Goal: Task Accomplishment & Management: Complete application form

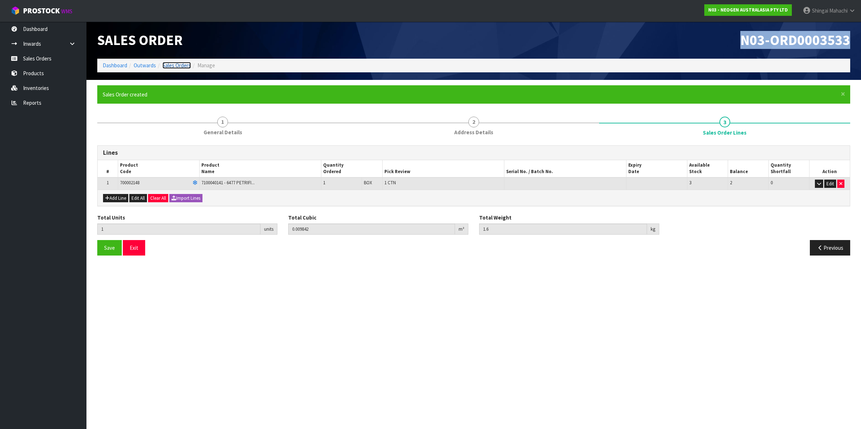
click at [177, 64] on link "Sales Orders" at bounding box center [176, 65] width 28 height 7
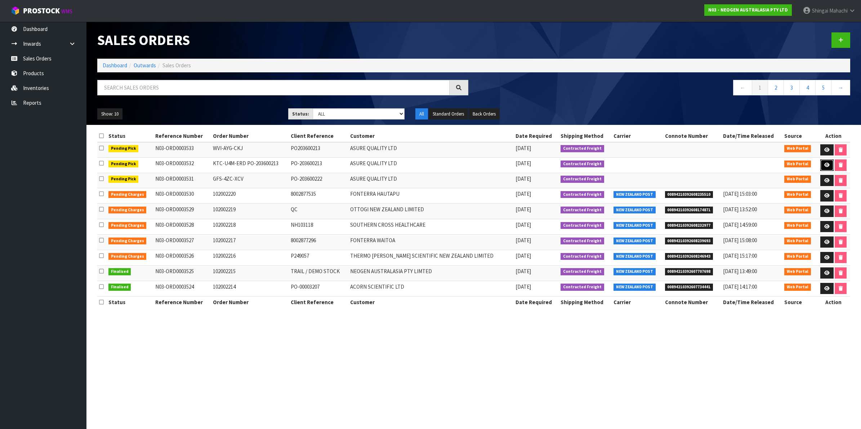
click at [827, 165] on icon at bounding box center [826, 165] width 5 height 5
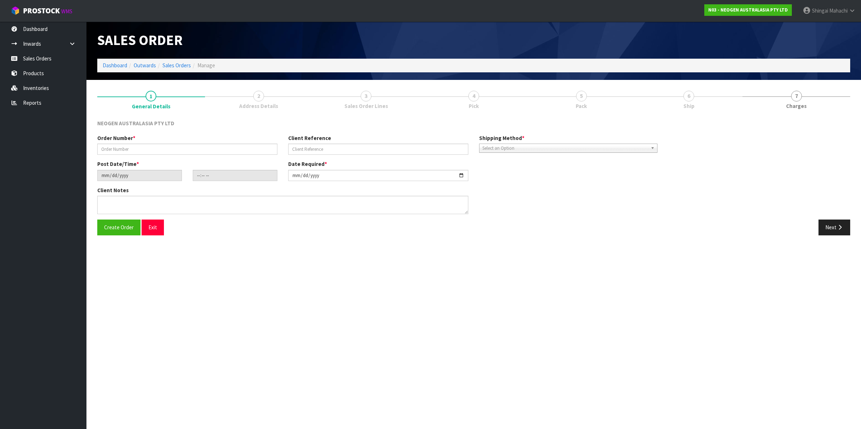
type input "KTC-U4M-ERD PO-203600213"
type input "PO-203600213"
type input "[DATE]"
type input "15:09:00.000"
type input "[DATE]"
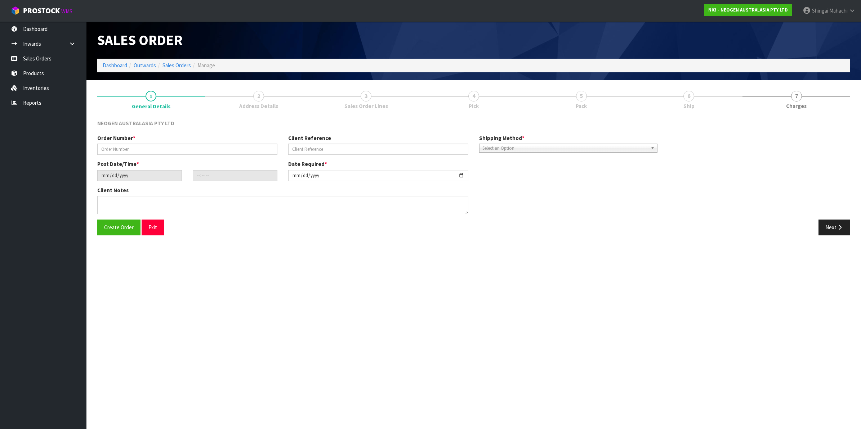
type textarea "PLEASE NOTE - THIS BOX MUST COME FROM HELD WAREHOUSE – BATCH # 345XA5 A BARCODE…"
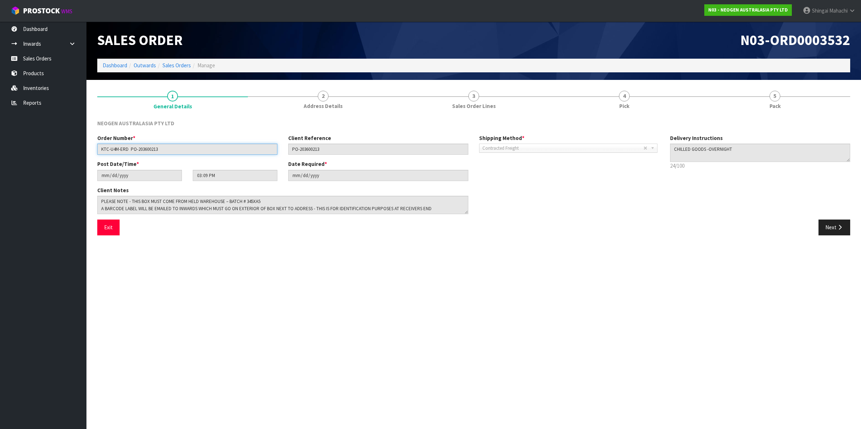
click at [161, 150] on input "KTC-U4M-ERD PO-203600213" at bounding box center [187, 149] width 180 height 11
click at [169, 67] on link "Sales Orders" at bounding box center [176, 65] width 28 height 7
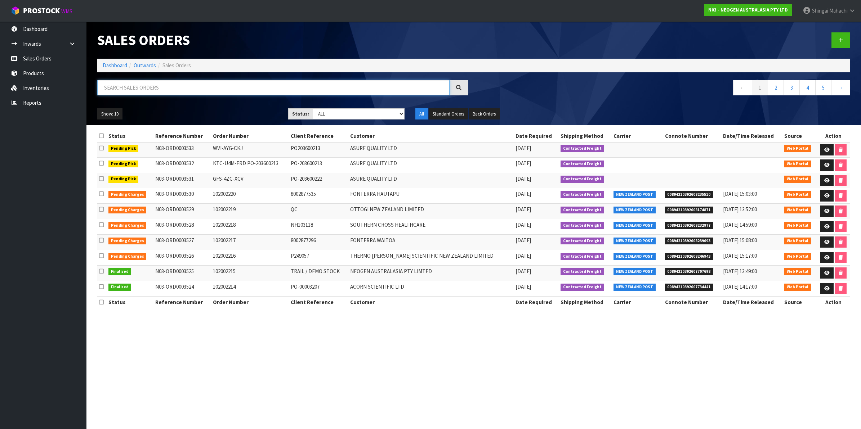
click at [115, 87] on input "text" at bounding box center [273, 87] width 352 height 15
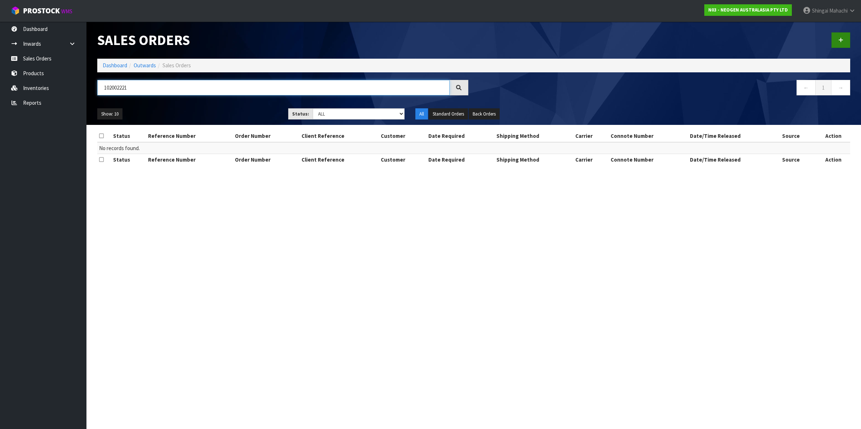
type input "102002221"
click at [842, 38] on icon at bounding box center [840, 39] width 5 height 5
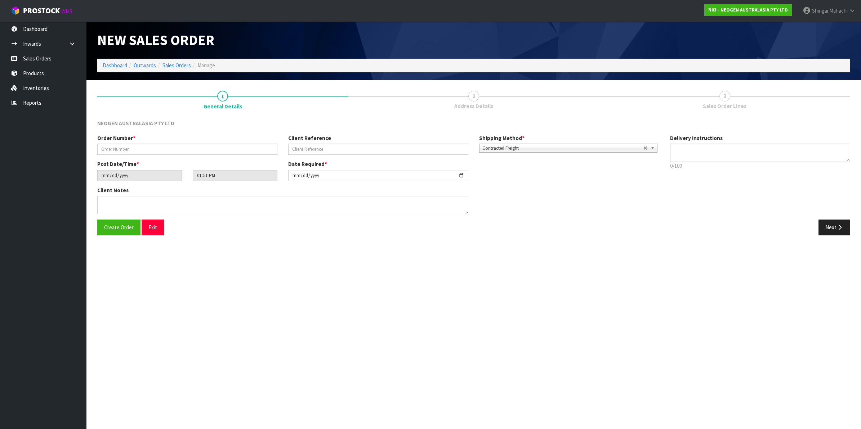
type textarea "CHILLED GOODS -OVERNIGHT"
click at [118, 148] on input "text" at bounding box center [187, 149] width 180 height 11
type input "102002221"
click at [325, 145] on input "text" at bounding box center [378, 149] width 180 height 11
paste input "BP30540571"
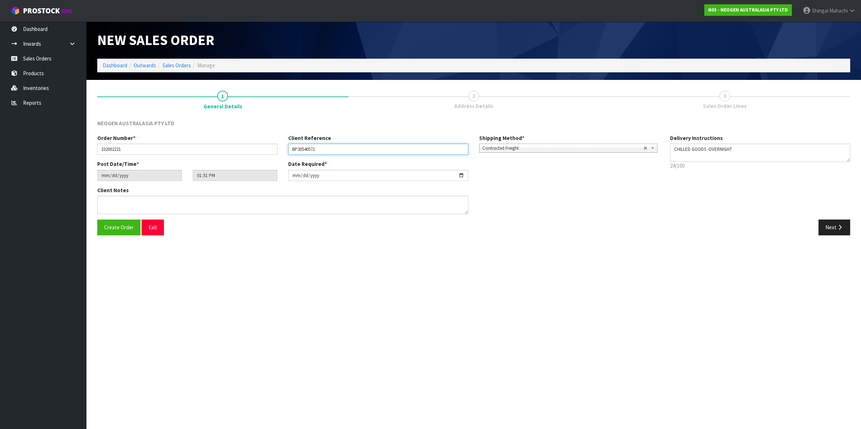
type input "BP30540571"
click at [462, 170] on input "[DATE]" at bounding box center [378, 175] width 180 height 11
click at [459, 175] on input "[DATE]" at bounding box center [378, 175] width 180 height 11
type input "[DATE]"
click at [102, 205] on textarea at bounding box center [282, 205] width 371 height 18
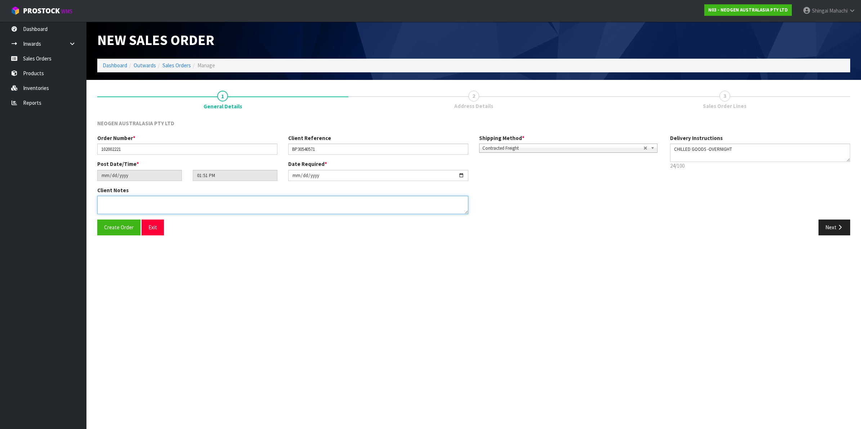
paste textarea "ATTN TAKAPAU LABORATORY"
click at [112, 202] on textarea at bounding box center [282, 205] width 371 height 18
type textarea "ATTN: TAKAPAU LABORATORY"
click at [833, 229] on button "Next" at bounding box center [834, 227] width 32 height 15
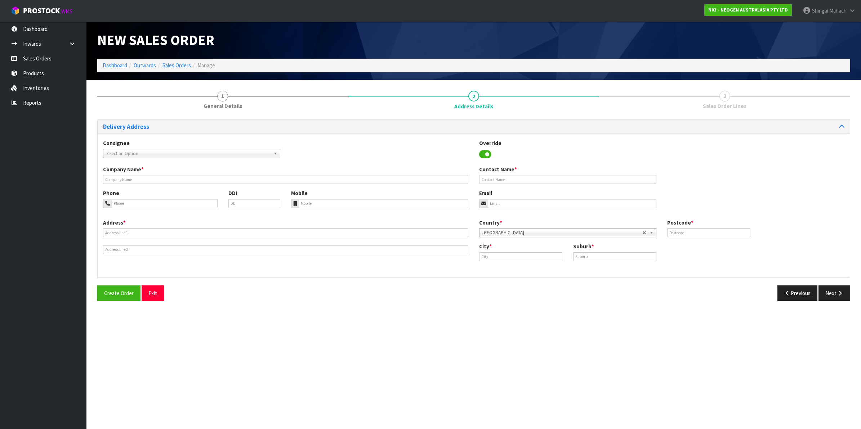
click at [129, 151] on span "Select an Option" at bounding box center [188, 153] width 164 height 9
type input "silver fern"
click at [125, 194] on li "SILFERTAK - SILVER FERN FARMS LTD-[GEOGRAPHIC_DATA]" at bounding box center [192, 192] width 174 height 9
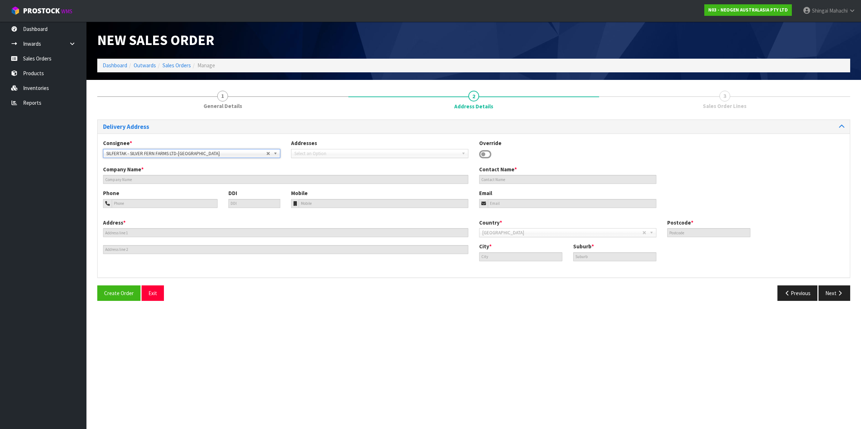
type input "SILVER FERN FARMS LTD-[GEOGRAPHIC_DATA]"
type input "ATTN: LABORATORY"
type input "[STREET_ADDRESS]"
type input "4281"
type input "TAKAPAU"
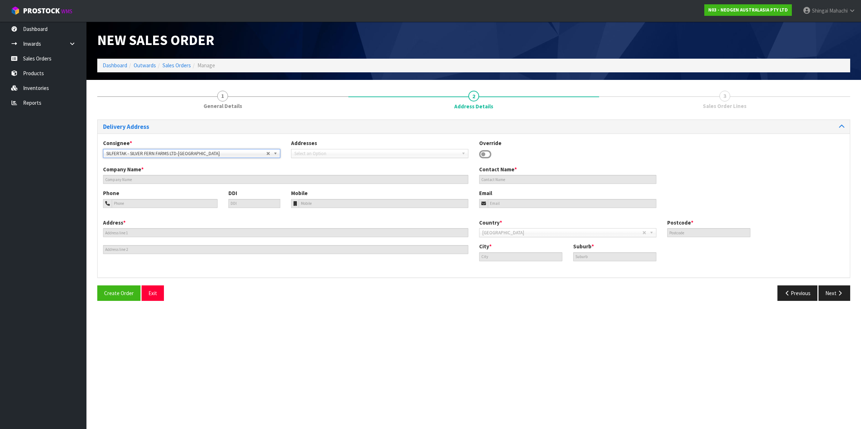
type input "TAKAPAU"
click at [835, 290] on button "Next" at bounding box center [834, 293] width 32 height 15
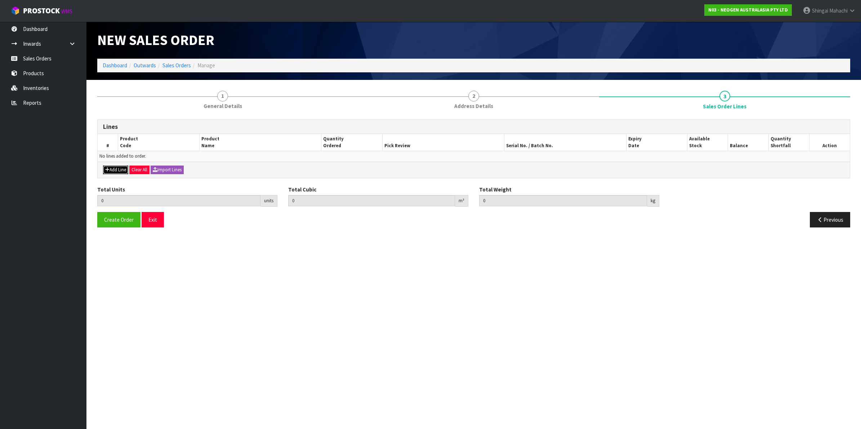
click at [113, 172] on button "Add Line" at bounding box center [115, 170] width 25 height 9
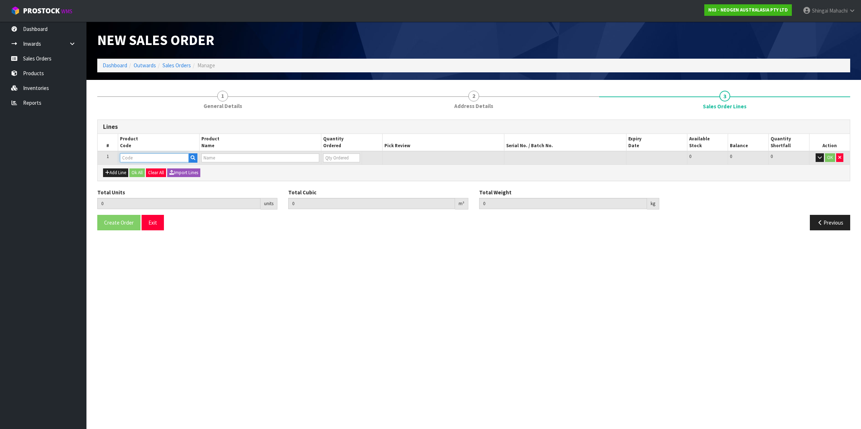
click at [144, 157] on input "text" at bounding box center [154, 157] width 69 height 9
click at [143, 157] on input "text" at bounding box center [154, 157] width 69 height 9
paste input "700006852"
type input "700006852"
type input "0.000000"
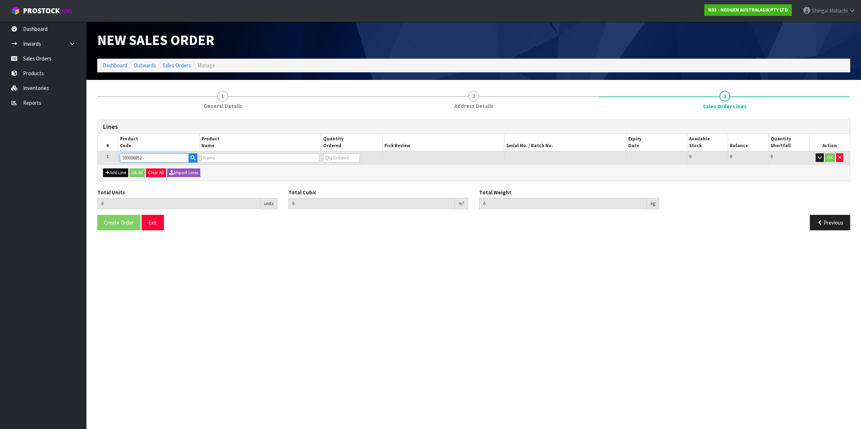
type input "0.000"
type input "DPWS9 DILUENT PWS (9ML 400/BOX) LABEL - IN VITRO ONLY"
type input "0"
type input "700006852"
click at [112, 175] on button "Add Line" at bounding box center [115, 173] width 25 height 9
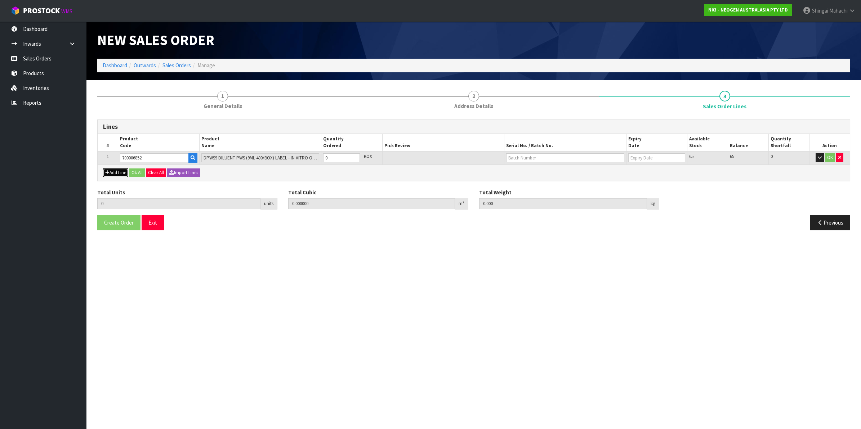
type input "0"
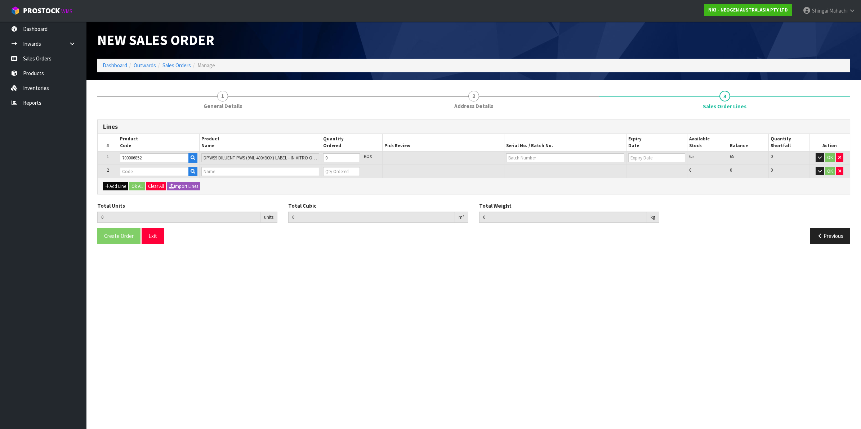
click at [112, 175] on td "2" at bounding box center [108, 171] width 20 height 13
click at [108, 186] on icon "button" at bounding box center [107, 186] width 4 height 5
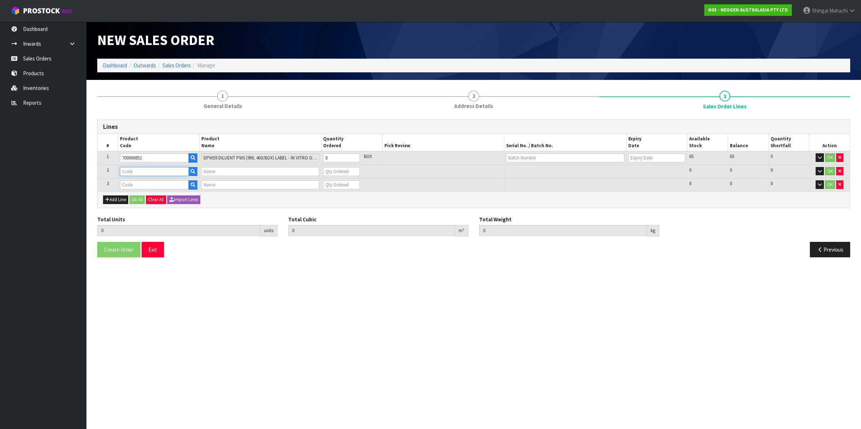
click at [152, 168] on input "text" at bounding box center [154, 171] width 69 height 9
paste input "700002120"
type input "700002120"
type input "7100039374 - 6406 PETRIFILM AEROBIC CT PLT 1000EA/CS"
type input "0"
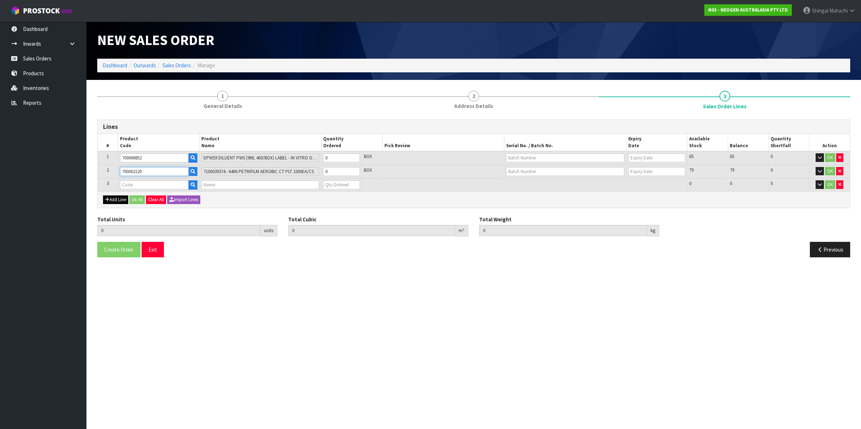
type input "700002120"
click at [117, 197] on button "Add Line" at bounding box center [115, 200] width 25 height 9
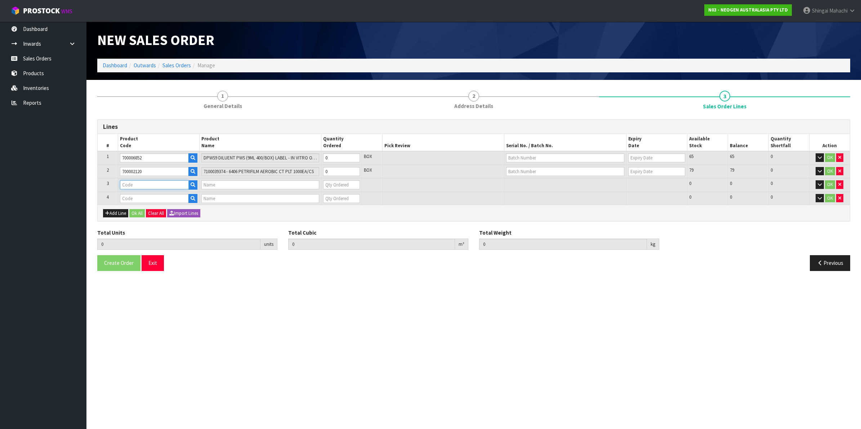
click at [130, 182] on input "text" at bounding box center [154, 184] width 69 height 9
paste input "700002277"
type input "700002277"
type input "7100126845 - 6414 PETRIFILM ECOLI/COLI CT PLT 500C PL"
type input "0"
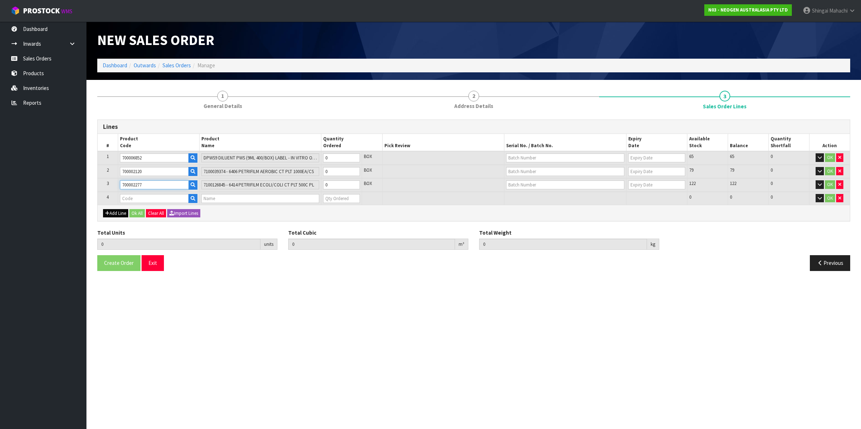
type input "700002277"
click at [121, 214] on button "Add Line" at bounding box center [115, 213] width 25 height 9
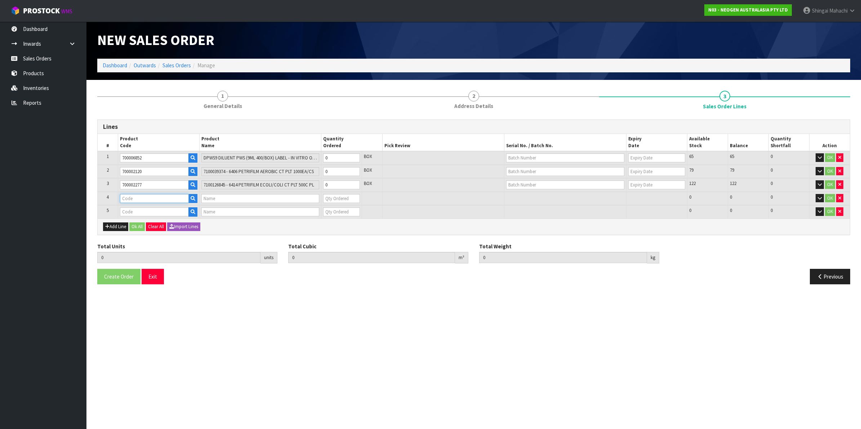
click at [125, 197] on input "text" at bounding box center [154, 198] width 69 height 9
paste input "700002273"
type input "700002273"
type input "7100126807 - 6421 PETRIFILM ENTROBCT PLT 1000/CS PL"
type input "0"
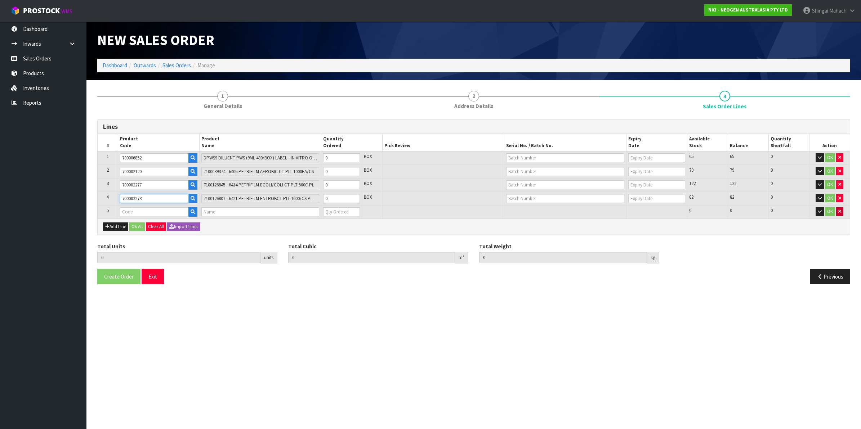
type input "700002273"
click at [842, 211] on button "button" at bounding box center [839, 211] width 7 height 9
type input "0.000000"
type input "0.000"
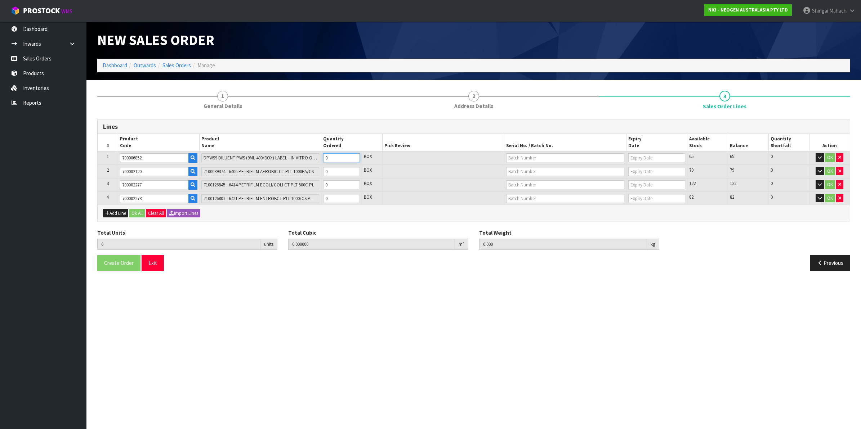
click at [285, 154] on tr "1 700006852 DPWS9 DILUENT PWS (9ML 400/BOX) LABEL - IN VITRO ONLY 0 BOX 65 65 0…" at bounding box center [474, 158] width 752 height 14
type input "6"
type input "0.21924"
type input "56.64"
type input "6"
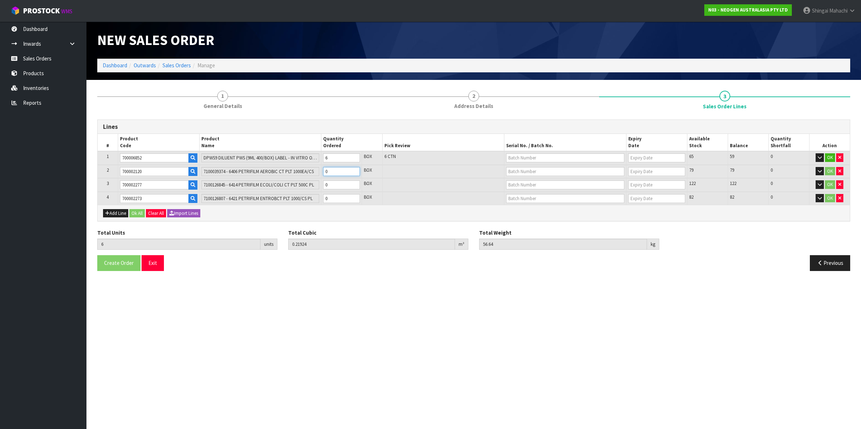
click at [295, 171] on tr "2 700002120 7100039374 - 6406 PETRIFILM AEROBIC CT PLT 1000EA/CS 0 BOX 79 79 0 …" at bounding box center [474, 172] width 752 height 14
type input "10"
type input "0.24868"
type input "64.64"
type input "4"
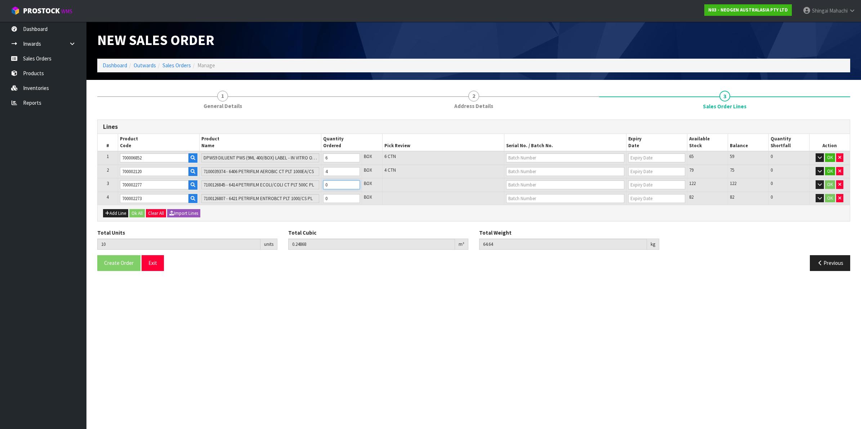
click at [307, 193] on table "# Product Code Product Name Quantity Ordered Pick Review Serial No. / Batch No.…" at bounding box center [474, 169] width 752 height 71
type input "14"
type input "0.29428"
type input "71.44"
type input "4"
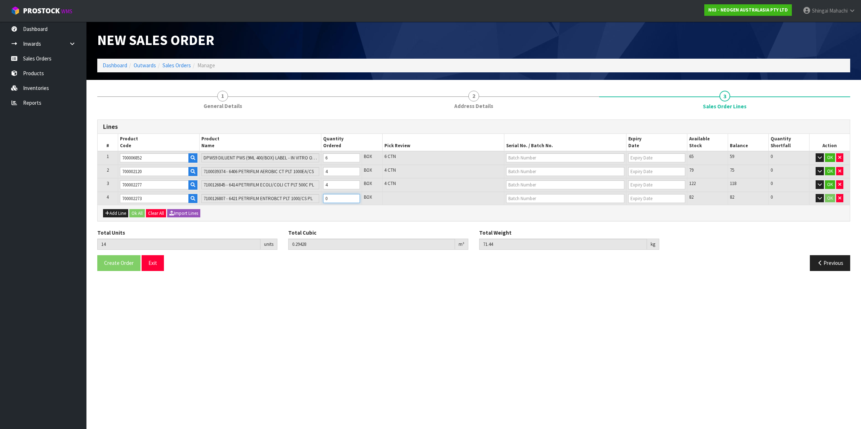
click at [294, 198] on tr "4 700002273 7100126807 - 6421 PETRIFILM ENTROBCT PLT 1000/CS PL 0 BOX 82 82 0 OK" at bounding box center [474, 198] width 752 height 13
type input "15"
type input "0.312532"
type input "74.74"
type input "1"
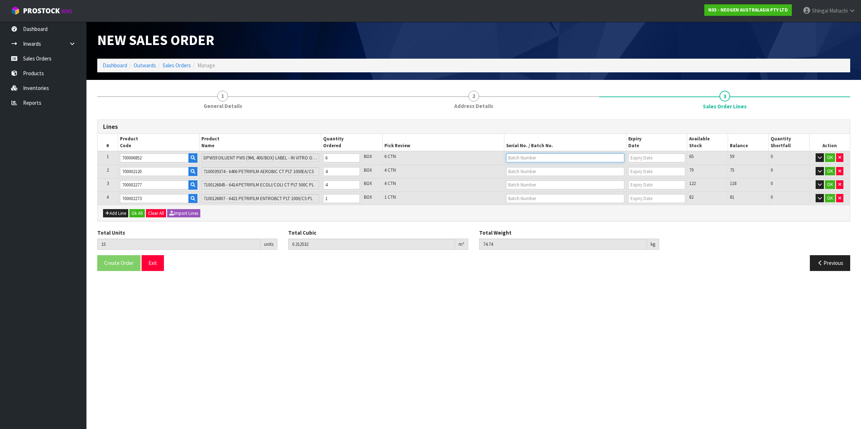
click at [517, 157] on input "text" at bounding box center [565, 157] width 118 height 9
click at [527, 183] on link "250826M" at bounding box center [534, 180] width 57 height 10
type input "250826M"
type input "[DATE]"
drag, startPoint x: 516, startPoint y: 168, endPoint x: 411, endPoint y: 309, distance: 175.9
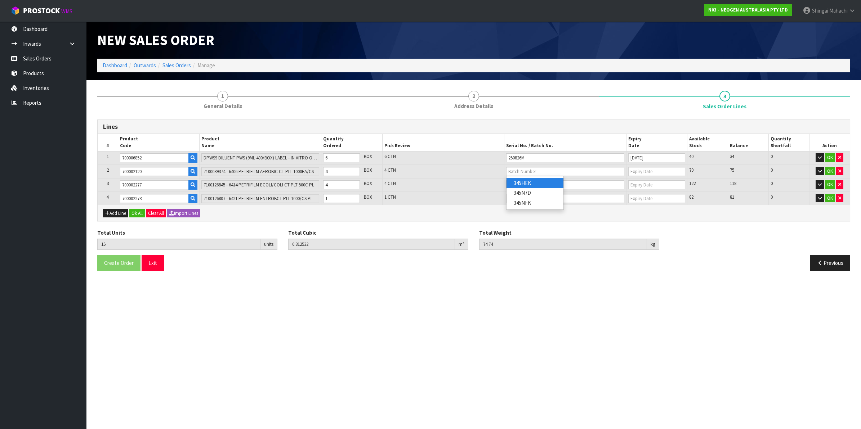
click at [411, 309] on section "New Sales Order Dashboard Outwards Sales Orders Manage New Sales Order Dashboar…" at bounding box center [430, 214] width 861 height 429
click at [403, 288] on section "New Sales Order Dashboard Outwards Sales Orders Manage New Sales Order Dashboar…" at bounding box center [430, 214] width 861 height 429
drag, startPoint x: 403, startPoint y: 288, endPoint x: 453, endPoint y: 323, distance: 60.9
click at [453, 323] on section "New Sales Order Dashboard Outwards Sales Orders Manage New Sales Order Dashboar…" at bounding box center [430, 214] width 861 height 429
click at [533, 170] on input "text" at bounding box center [565, 171] width 118 height 9
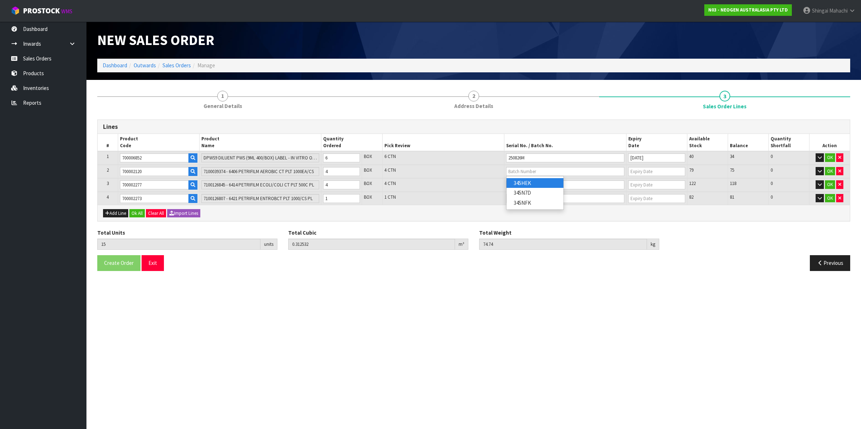
click at [530, 180] on link "345HEK" at bounding box center [534, 183] width 57 height 10
type input "345HEK"
type input "[DATE]"
click at [526, 183] on input "text" at bounding box center [565, 184] width 118 height 9
click at [530, 195] on link "418325133C" at bounding box center [534, 197] width 57 height 10
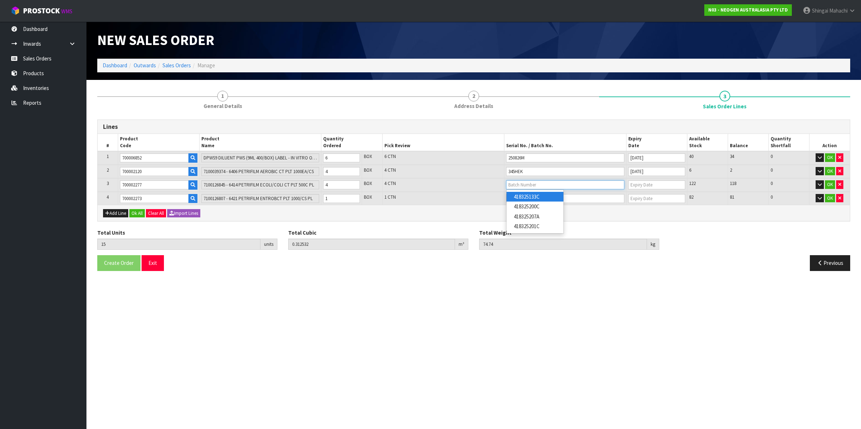
type input "418325133C"
type input "[DATE]"
click at [535, 199] on input "text" at bounding box center [565, 198] width 118 height 9
click at [539, 222] on link "418325099D" at bounding box center [534, 220] width 57 height 10
type input "418325099D"
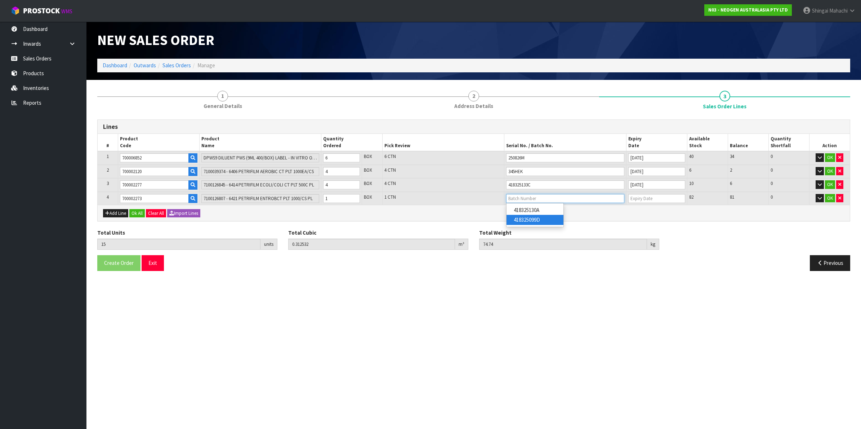
type input "[DATE]"
click at [829, 198] on button "OK" at bounding box center [830, 198] width 10 height 9
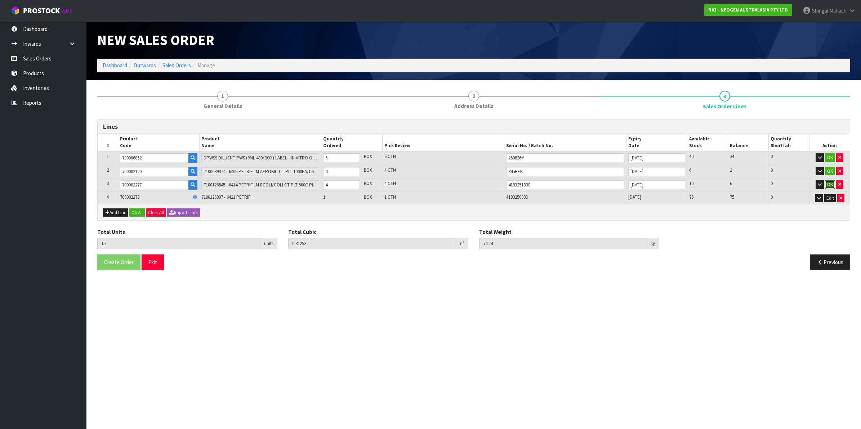
click at [829, 186] on button "OK" at bounding box center [830, 184] width 10 height 9
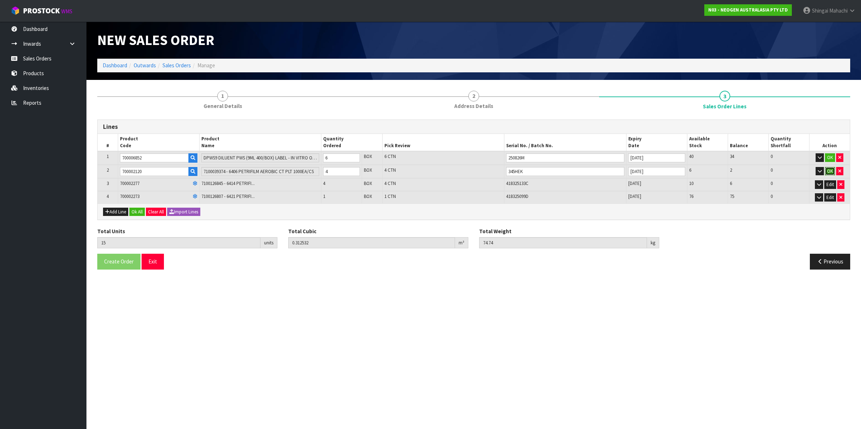
click at [830, 171] on button "OK" at bounding box center [830, 171] width 10 height 9
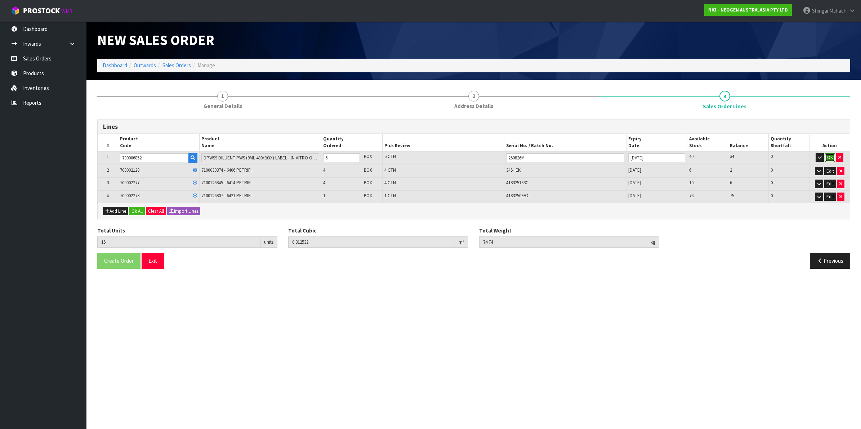
click at [831, 155] on button "OK" at bounding box center [830, 157] width 10 height 9
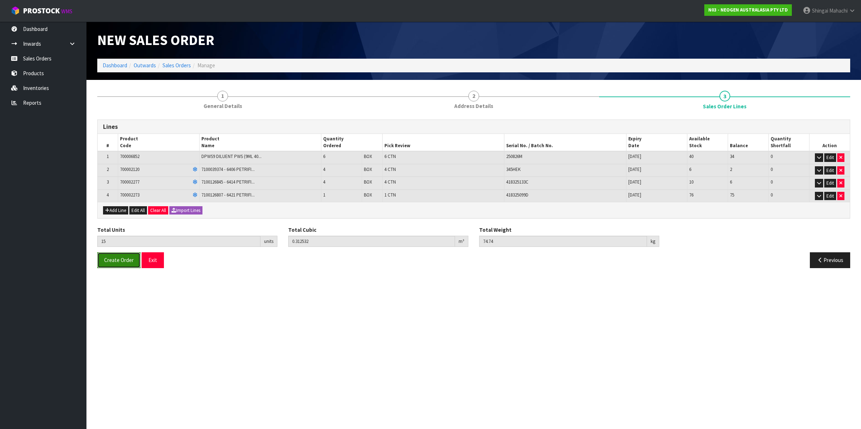
click at [124, 265] on button "Create Order" at bounding box center [118, 260] width 43 height 15
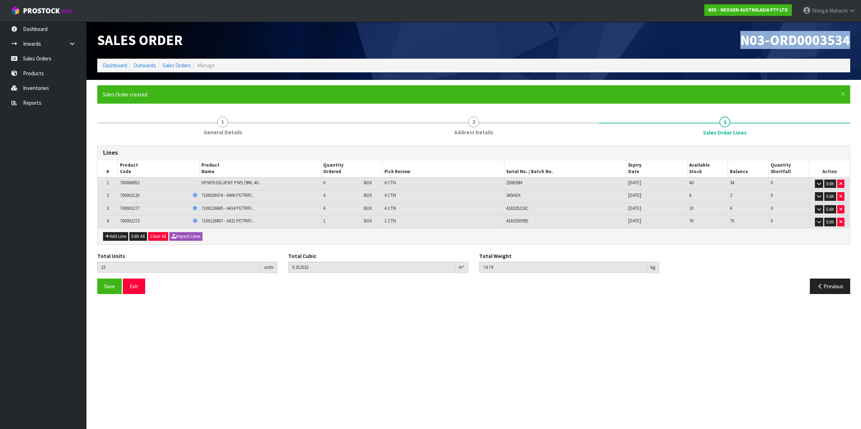
drag, startPoint x: 742, startPoint y: 37, endPoint x: 855, endPoint y: 41, distance: 112.5
click at [855, 41] on div "N03-ORD0003534" at bounding box center [665, 40] width 382 height 37
copy span "N03-ORD0003534"
click at [171, 66] on link "Sales Orders" at bounding box center [176, 65] width 28 height 7
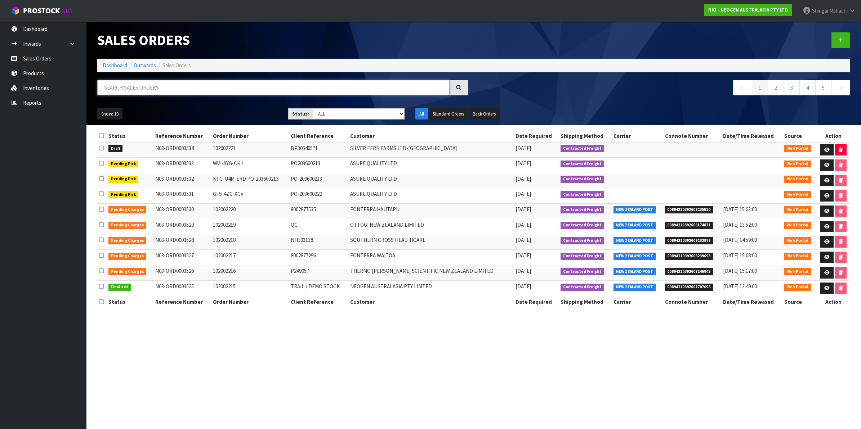
click at [143, 91] on input "text" at bounding box center [273, 87] width 352 height 15
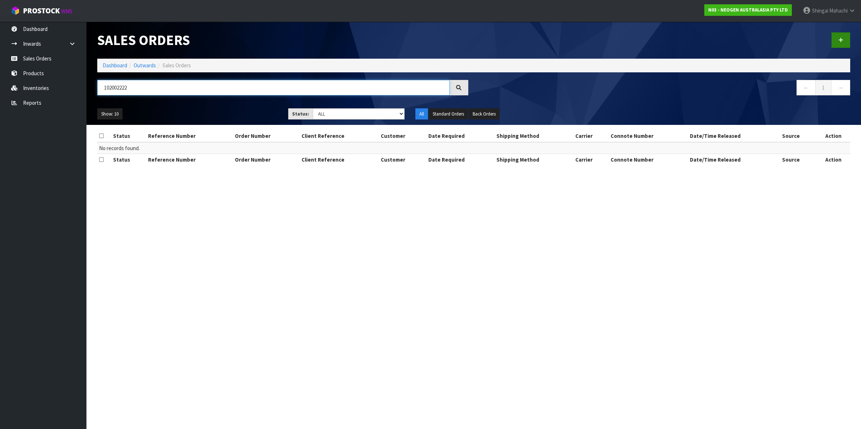
type input "102002222"
click at [842, 38] on icon at bounding box center [840, 39] width 5 height 5
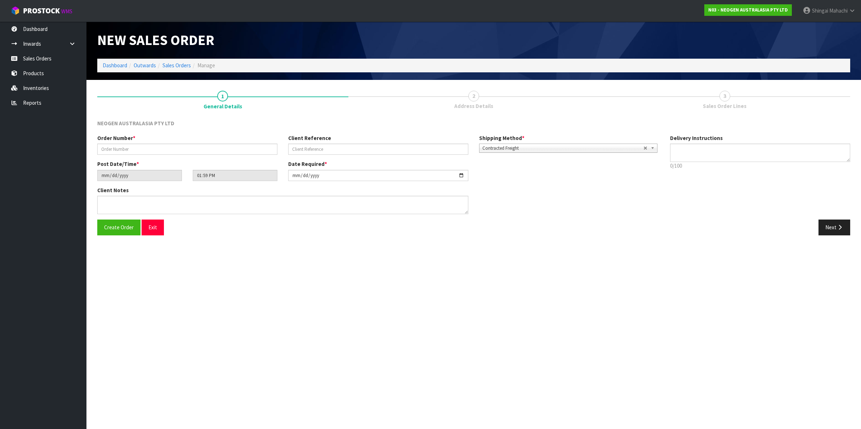
type textarea "CHILLED GOODS -OVERNIGHT"
click at [121, 146] on input "text" at bounding box center [187, 149] width 180 height 11
type input "102002222"
click at [322, 151] on input "text" at bounding box center [378, 149] width 180 height 11
paste input "LP07016760"
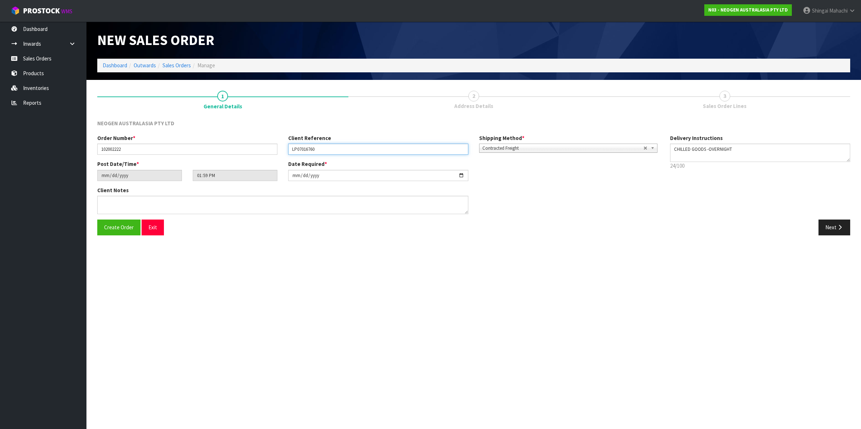
type input "LP07016760"
click at [461, 177] on input "[DATE]" at bounding box center [378, 175] width 180 height 11
type input "[DATE]"
click at [827, 224] on button "Next" at bounding box center [834, 227] width 32 height 15
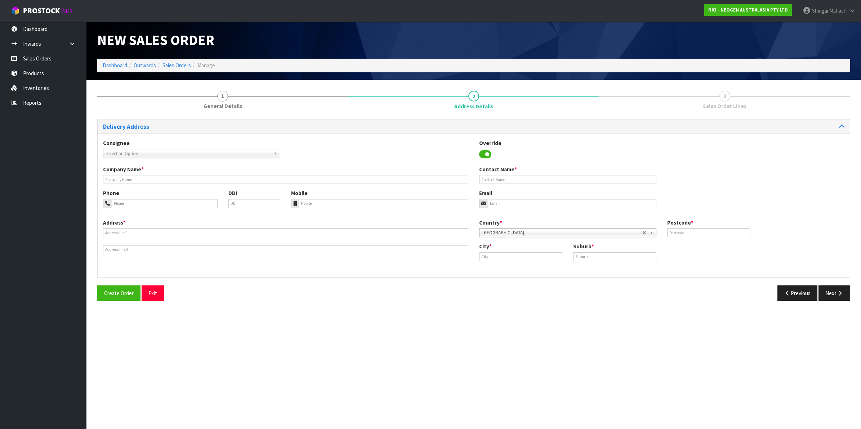
click at [150, 154] on span "Select an Option" at bounding box center [188, 153] width 164 height 9
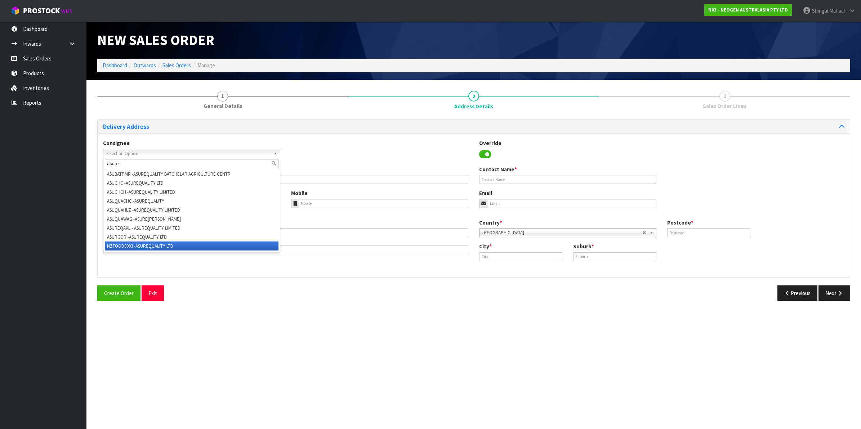
type input "asure"
click at [129, 245] on li "NZFOOD0003 - ASURE QUALITY LTD" at bounding box center [192, 246] width 174 height 9
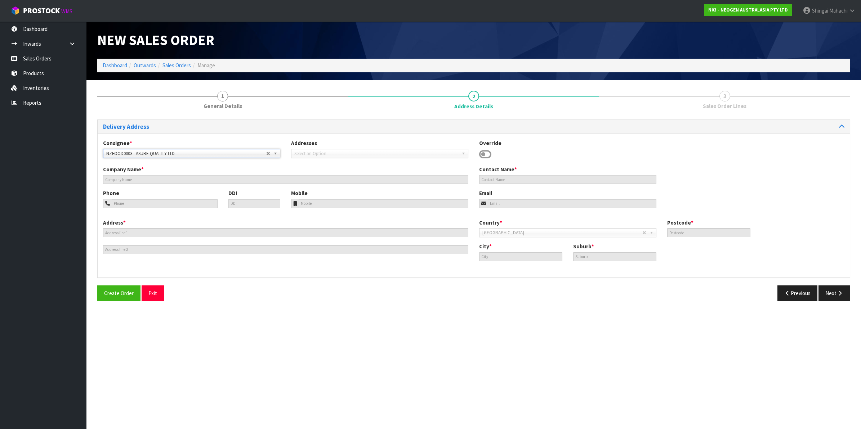
type input "ASURE QUALITY LTD"
type input "[STREET_ADDRESS]"
type input "0600"
type input "[GEOGRAPHIC_DATA]"
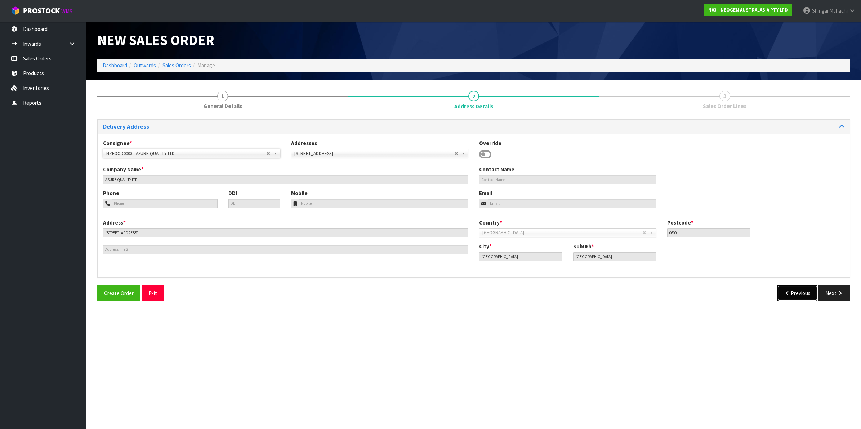
click at [793, 293] on button "Previous" at bounding box center [797, 293] width 40 height 15
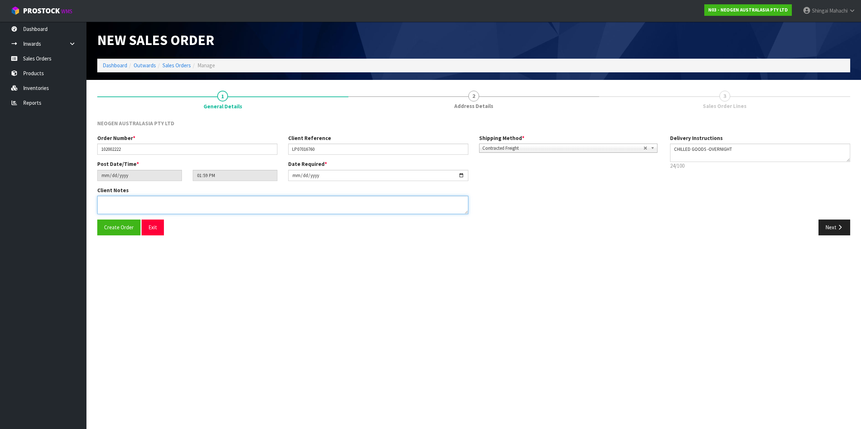
click at [100, 197] on textarea at bounding box center [282, 205] width 371 height 18
click at [122, 202] on textarea at bounding box center [282, 205] width 371 height 18
paste textarea "PURCHASING"
type textarea "ATTN: PURCHASING"
click at [834, 224] on button "Next" at bounding box center [834, 227] width 32 height 15
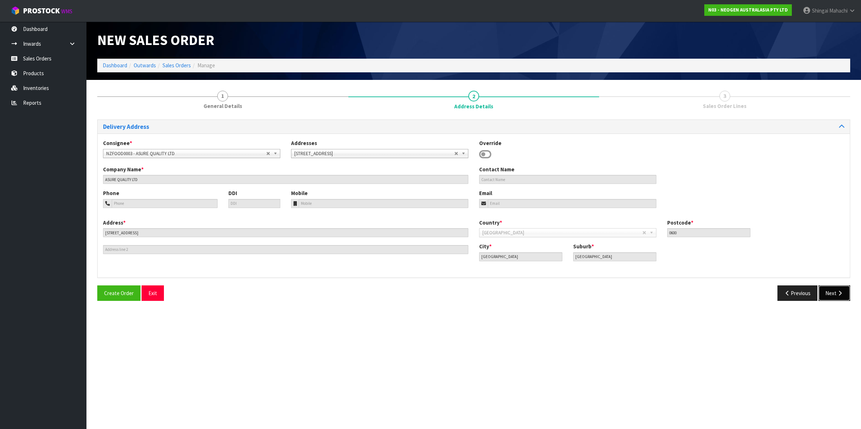
click at [825, 291] on button "Next" at bounding box center [834, 293] width 32 height 15
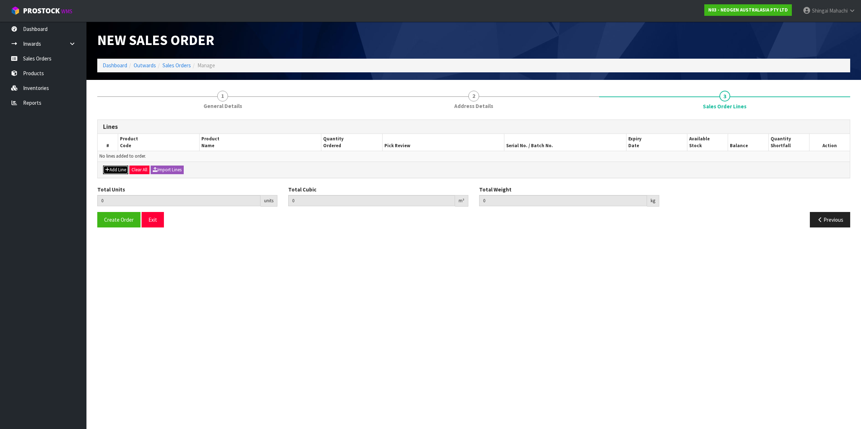
click at [116, 169] on button "Add Line" at bounding box center [115, 170] width 25 height 9
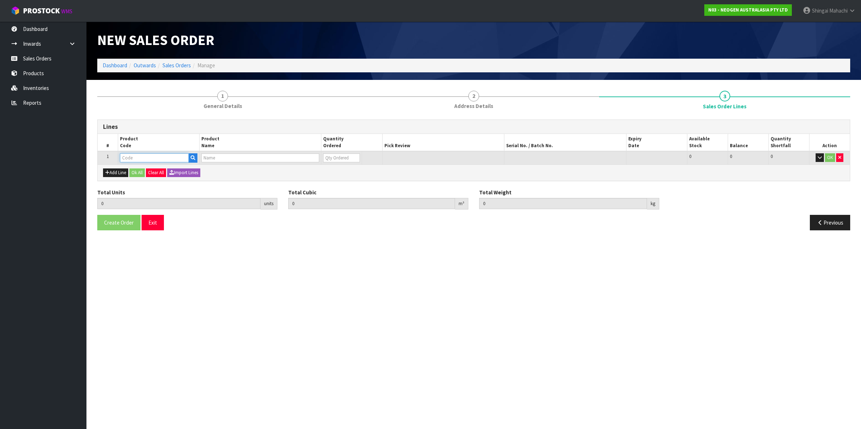
click at [126, 155] on input "text" at bounding box center [154, 157] width 69 height 9
click at [140, 157] on input "text" at bounding box center [154, 157] width 69 height 9
paste input "700002272"
type input "700002272"
type input "0.000000"
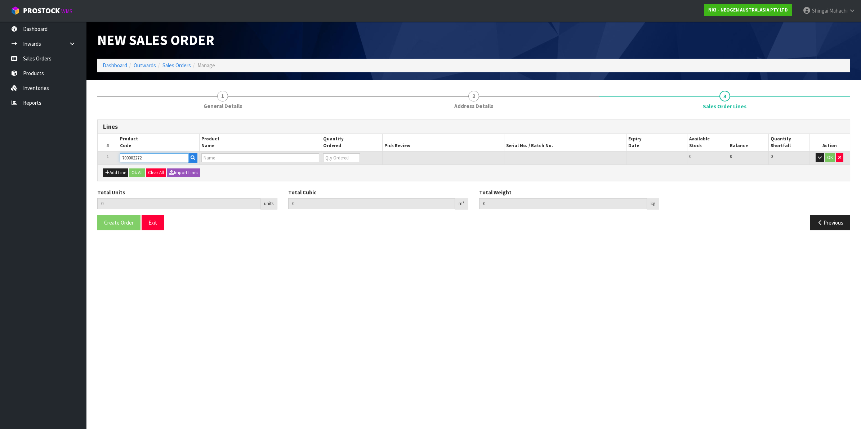
type input "0.000"
type input "7100126806 - 6416 PETRIFILM COLIFORM PLT 1000/CS PL"
type input "0"
type input "700002272"
click at [318, 160] on tr "1 700002272 7100126806 - 6416 PETRIFILM COLIFORM PLT 1000/CS PL 0 BOX 27 27 0 OK" at bounding box center [474, 157] width 752 height 13
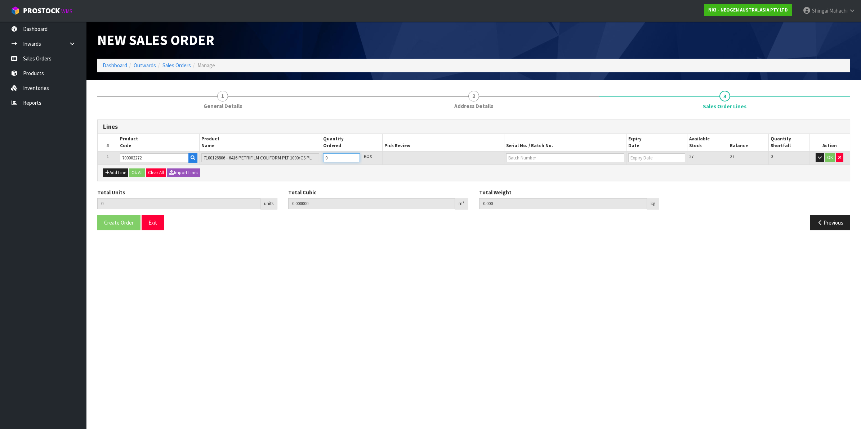
type input "3"
type input "0.050388"
type input "9.9"
type input "3"
click at [316, 159] on tr "1 700002272 7100126806 - 6416 PETRIFILM COLIFORM PLT 1000/CS PL 3 BOX 3 CTN 27 …" at bounding box center [474, 157] width 752 height 13
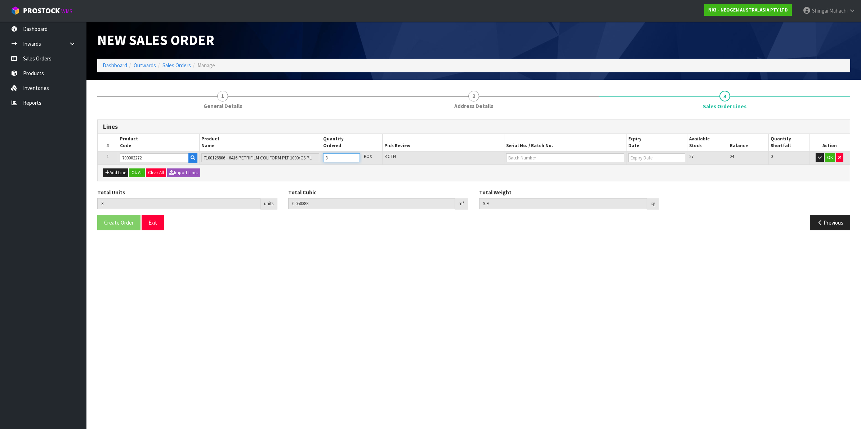
type input "1"
type input "0.016796"
type input "3.3"
type input "1"
click at [118, 172] on button "Add Line" at bounding box center [115, 173] width 25 height 9
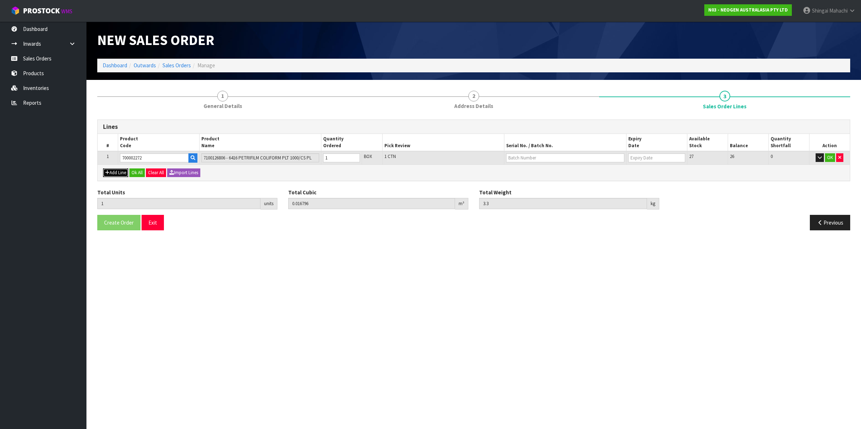
type input "0"
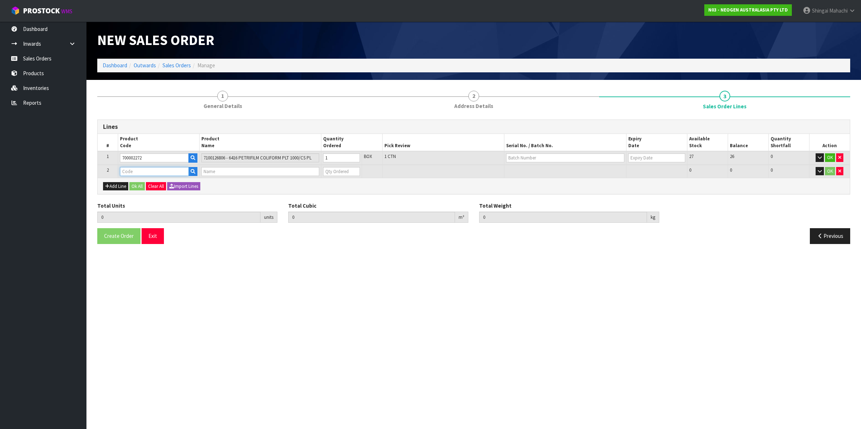
paste input "700002272"
type input "700002272"
type input "1"
type input "0.016796"
type input "3.3"
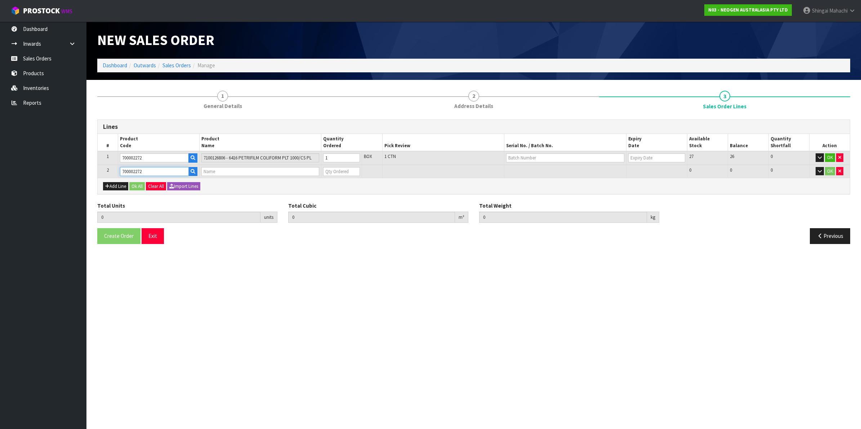
type input "7100126806 - 6416 PETRIFILM COLIFORM PLT 1000/CS PL"
type input "0"
type input "700002272"
click at [241, 171] on tr "2 700002272 7100126806 - 6416 PETRIFILM COLIFORM PLT 1000/CS PL 0 BOX 27 27 0 OK" at bounding box center [474, 171] width 752 height 13
type input "3"
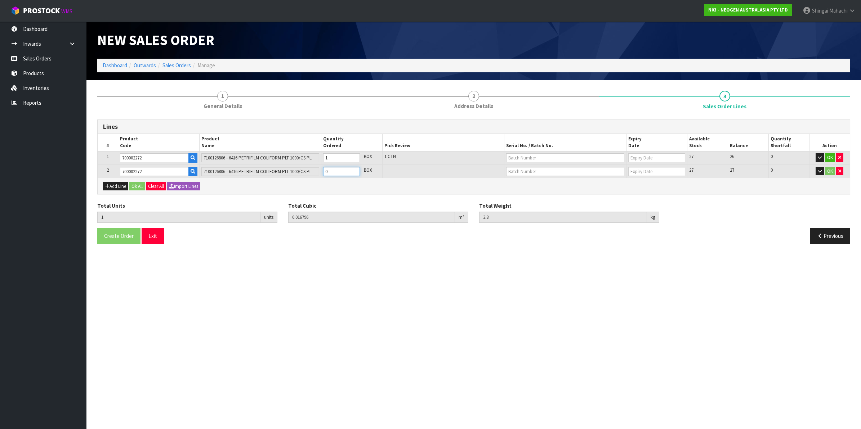
type input "0.050388"
type input "9.9"
type input "2"
click at [525, 154] on input "text" at bounding box center [565, 157] width 118 height 9
click at [528, 171] on link "418325040A" at bounding box center [534, 170] width 57 height 10
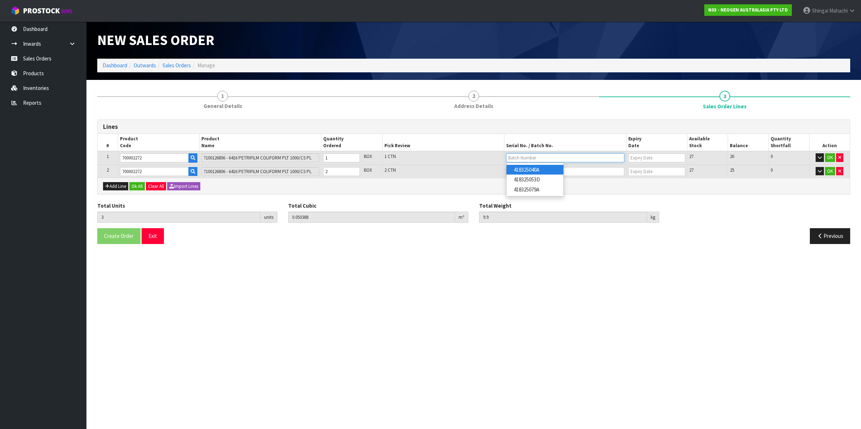
type input "418325040A"
type input "[DATE]"
click at [532, 173] on input "text" at bounding box center [565, 171] width 118 height 9
click at [537, 195] on link "418325053D" at bounding box center [534, 193] width 57 height 10
type input "418325053D"
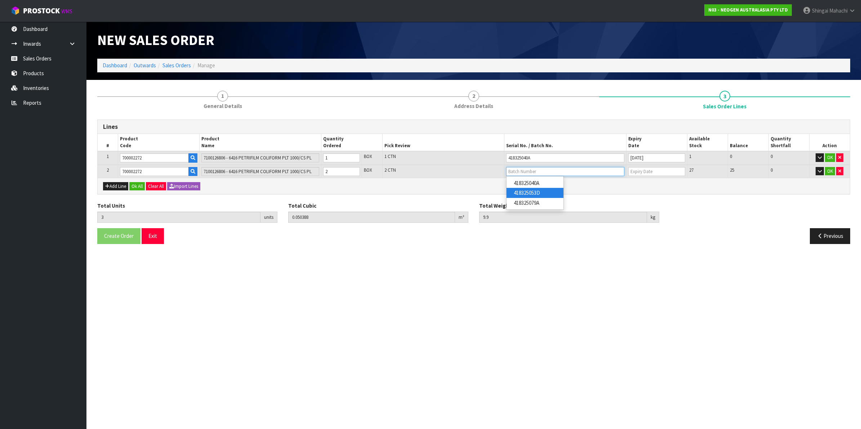
type input "[DATE]"
click at [831, 169] on button "OK" at bounding box center [830, 171] width 10 height 9
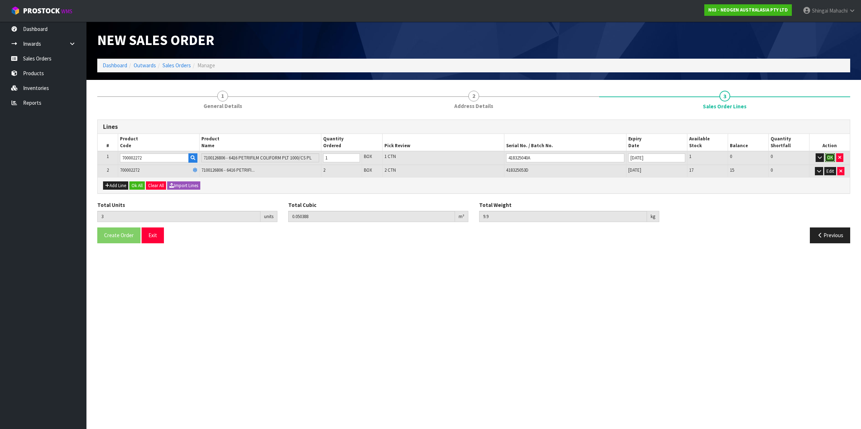
click at [831, 159] on button "OK" at bounding box center [830, 157] width 10 height 9
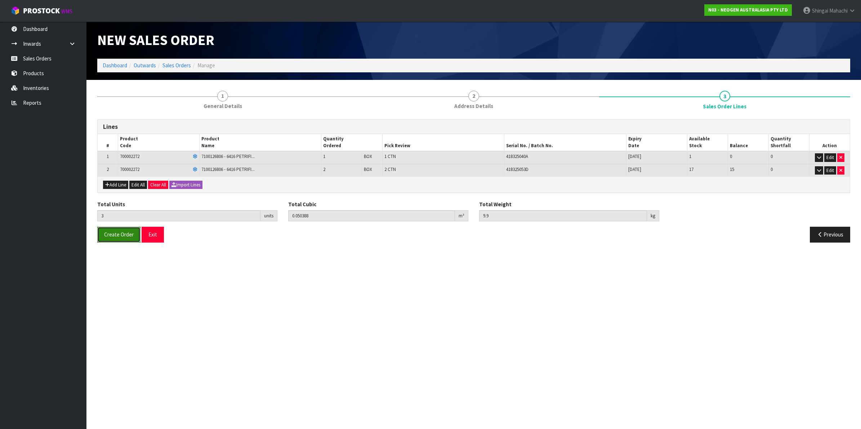
click at [119, 233] on span "Create Order" at bounding box center [119, 234] width 30 height 7
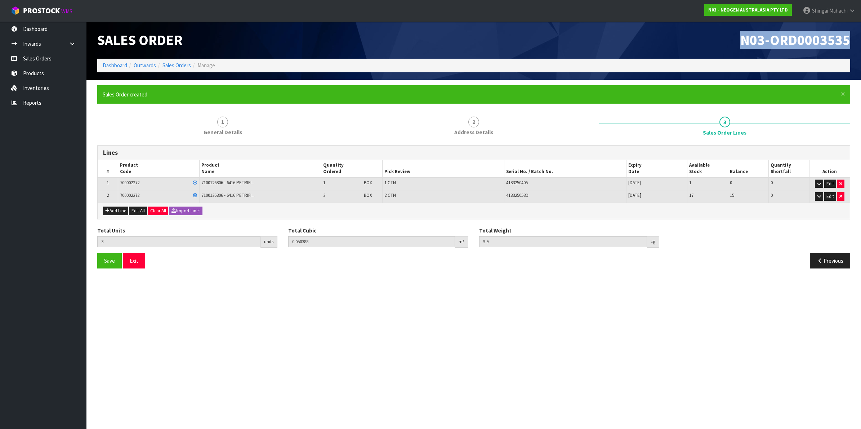
drag, startPoint x: 741, startPoint y: 44, endPoint x: 849, endPoint y: 40, distance: 107.8
click at [849, 40] on span "N03-ORD0003535" at bounding box center [795, 40] width 110 height 18
copy span "N03-ORD0003535"
click at [170, 64] on link "Sales Orders" at bounding box center [176, 65] width 28 height 7
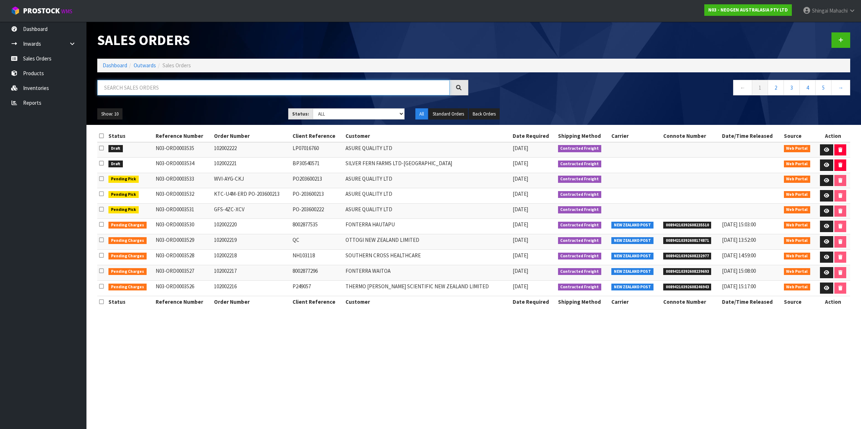
click at [119, 87] on input "text" at bounding box center [273, 87] width 352 height 15
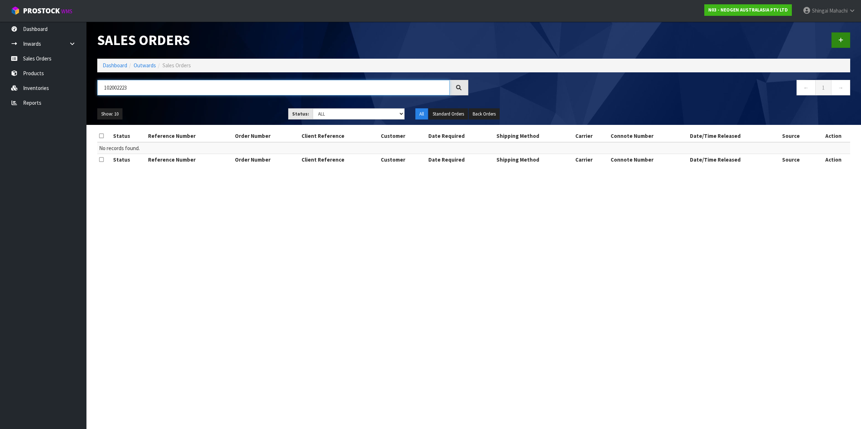
type input "102002223"
click at [842, 42] on icon at bounding box center [840, 39] width 5 height 5
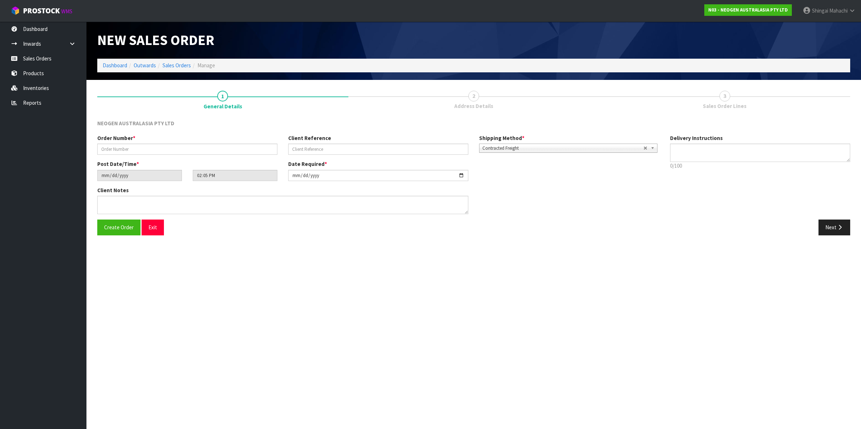
type textarea "CHILLED GOODS -OVERNIGHT"
click at [123, 151] on input "text" at bounding box center [187, 149] width 180 height 11
type input "102002223"
click at [308, 145] on input "text" at bounding box center [378, 149] width 180 height 11
paste input "PRODUCT SAMPLES [PERSON_NAME]"
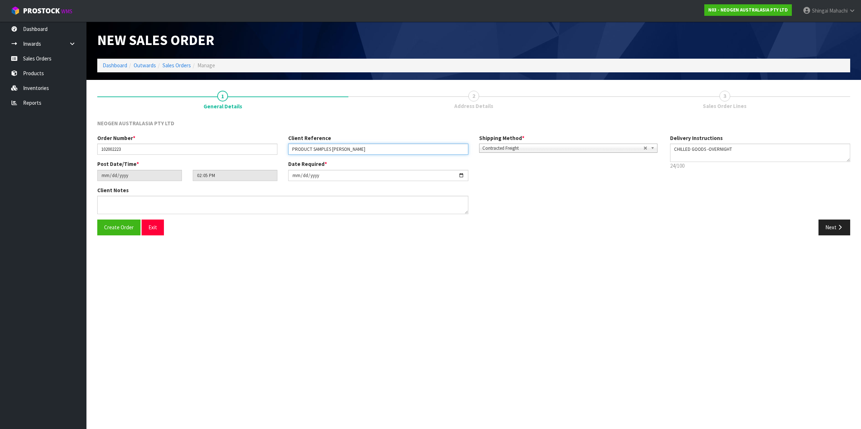
type input "PRODUCT SAMPLES [PERSON_NAME]"
click at [462, 175] on input "[DATE]" at bounding box center [378, 175] width 180 height 11
type input "[DATE]"
click at [834, 225] on button "Next" at bounding box center [834, 227] width 32 height 15
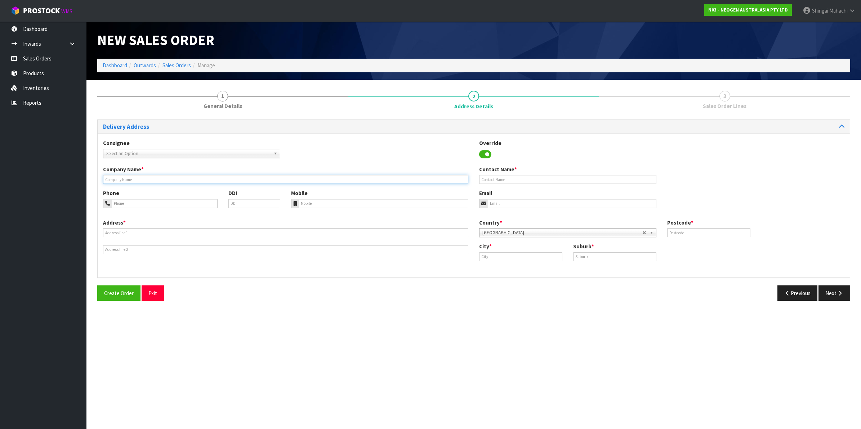
click at [110, 177] on input "text" at bounding box center [285, 179] width 365 height 9
paste input "NEOGEN AUSTRALASIA PTY LIMTED"
type input "NEOGEN AUSTRALASIA PTY LIMTED"
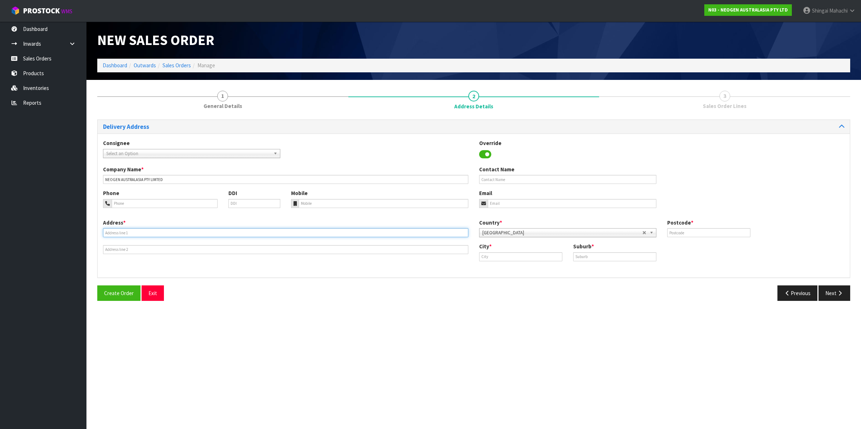
click at [129, 234] on input "text" at bounding box center [285, 232] width 365 height 9
paste input "[STREET_ADDRESS]"
type input "[STREET_ADDRESS]"
click at [592, 261] on input "text" at bounding box center [614, 257] width 83 height 9
paste input "FLAGSTAFF"
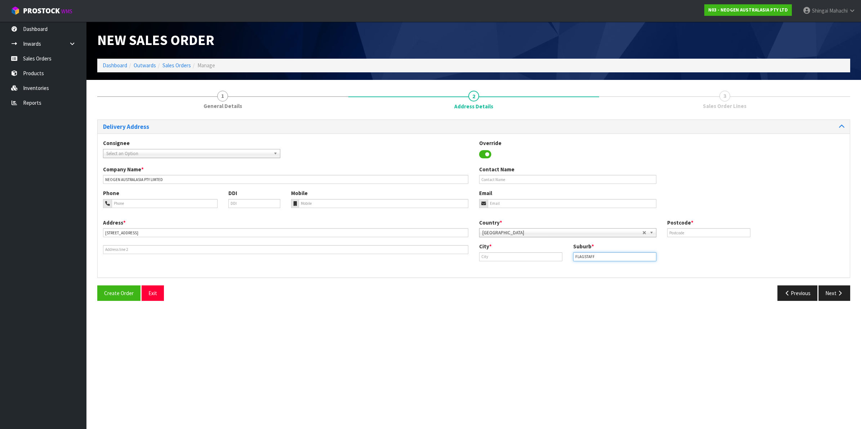
type input "FLAGSTAFF"
click at [503, 258] on input "text" at bounding box center [520, 257] width 83 height 9
paste input "[PERSON_NAME]"
type input "[PERSON_NAME]"
click at [512, 272] on link "[PERSON_NAME]" at bounding box center [507, 269] width 57 height 10
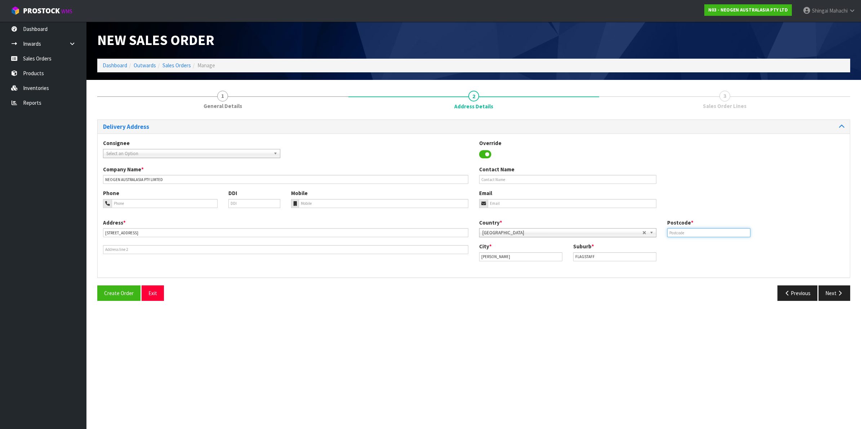
click at [690, 233] on input "text" at bounding box center [708, 232] width 83 height 9
type input "3210"
click at [513, 181] on input "text" at bounding box center [567, 179] width 177 height 9
type input "[PERSON_NAME]"
click at [832, 293] on button "Next" at bounding box center [834, 293] width 32 height 15
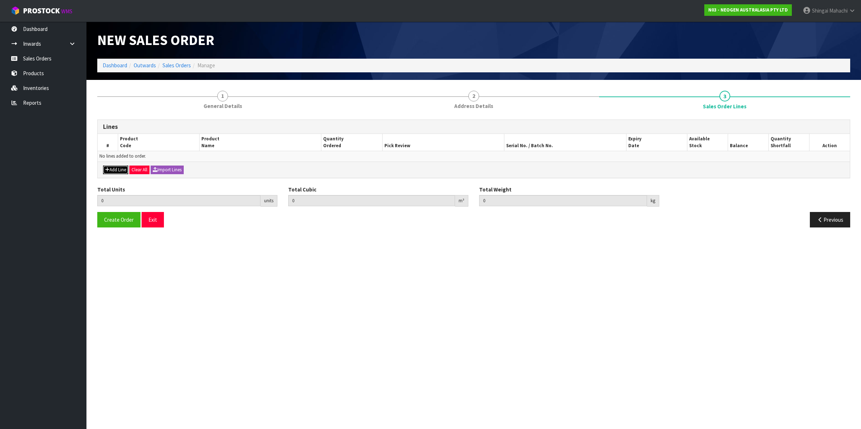
click at [118, 169] on button "Add Line" at bounding box center [115, 170] width 25 height 9
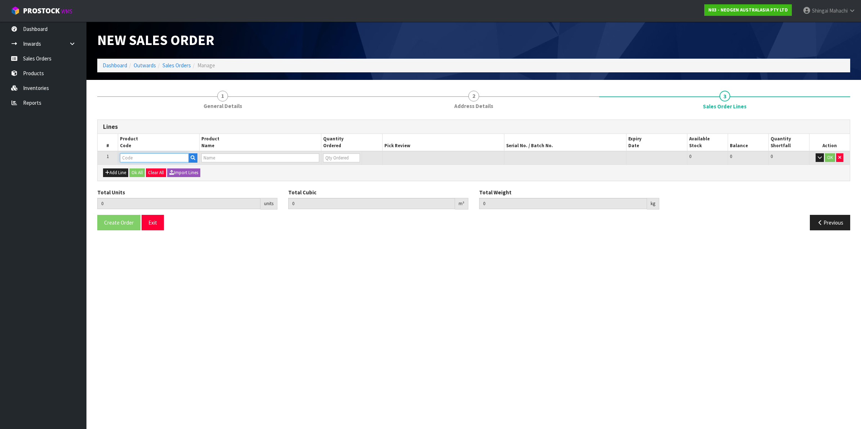
click at [138, 159] on input "text" at bounding box center [154, 157] width 69 height 9
click at [139, 159] on input "text" at bounding box center [154, 157] width 69 height 9
paste input "700002150"
type input "700002150"
type input "0.000000"
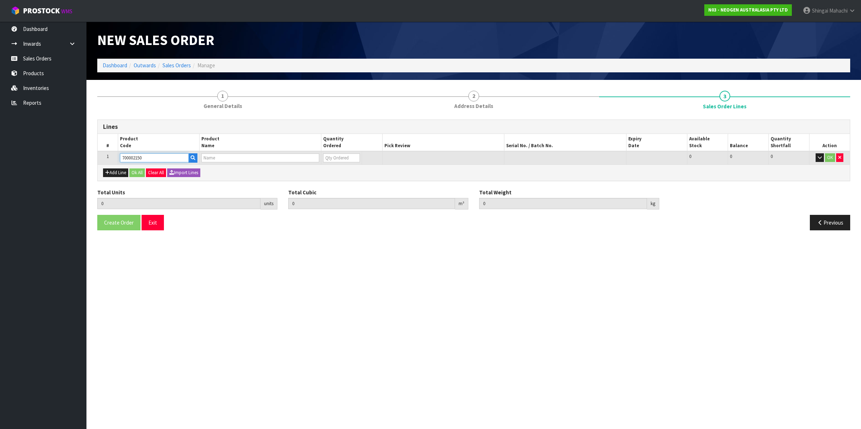
type input "0.000"
type input "7100041178 - MDA2LIS96 MDA 2 LISTERIA 96 TESTS/KIT"
type input "0"
type input "700002150"
click at [117, 173] on button "Add Line" at bounding box center [115, 173] width 25 height 9
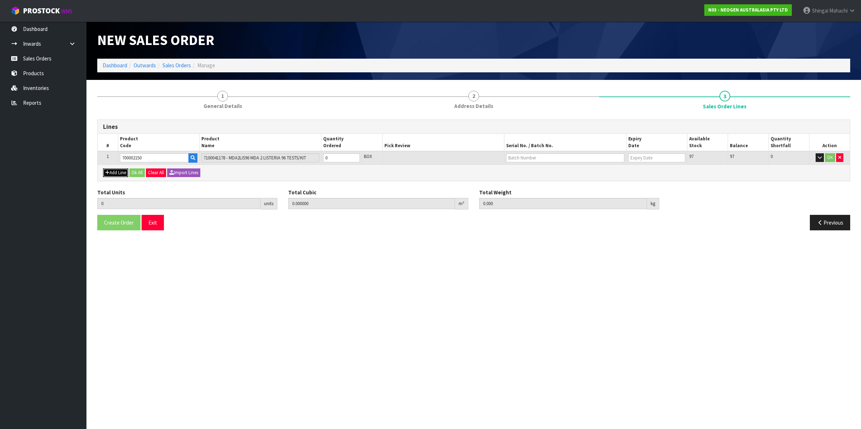
type input "0"
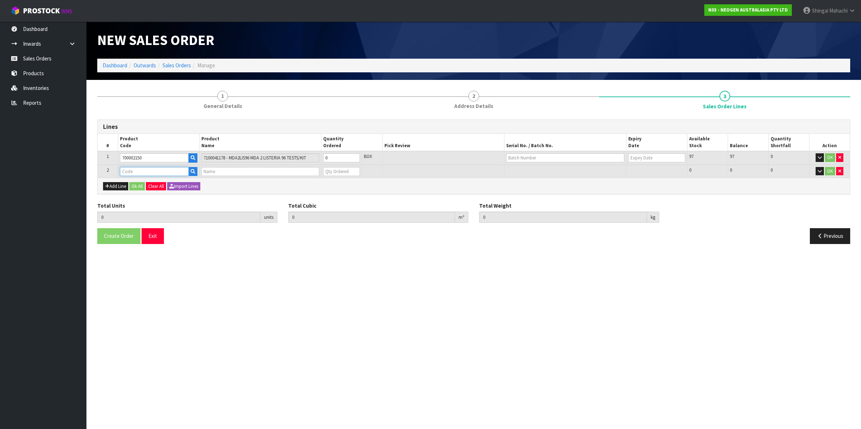
click at [150, 171] on input "text" at bounding box center [154, 171] width 69 height 9
paste input "700002157"
type input "700002157"
type input "0.000000"
type input "0.000"
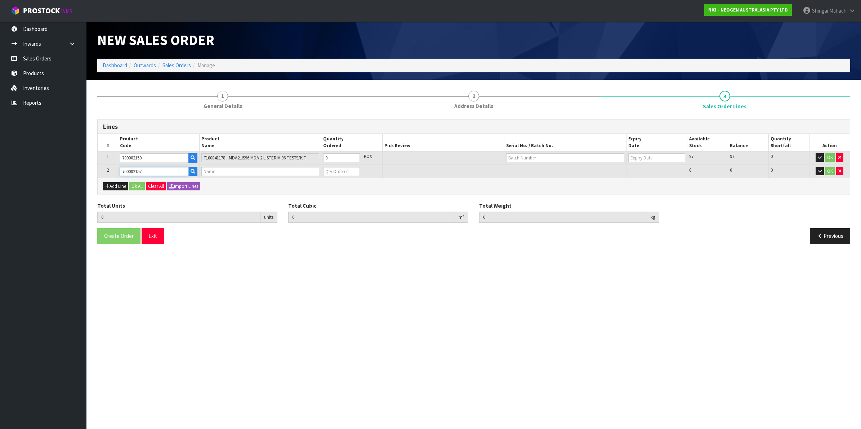
type input "7100062349 - MDA2SAL96, MDA2 [MEDICAL_DATA], 96 TESTS/KIT"
type input "0"
type input "700002157"
click at [118, 187] on button "Add Line" at bounding box center [115, 186] width 25 height 9
type input "0"
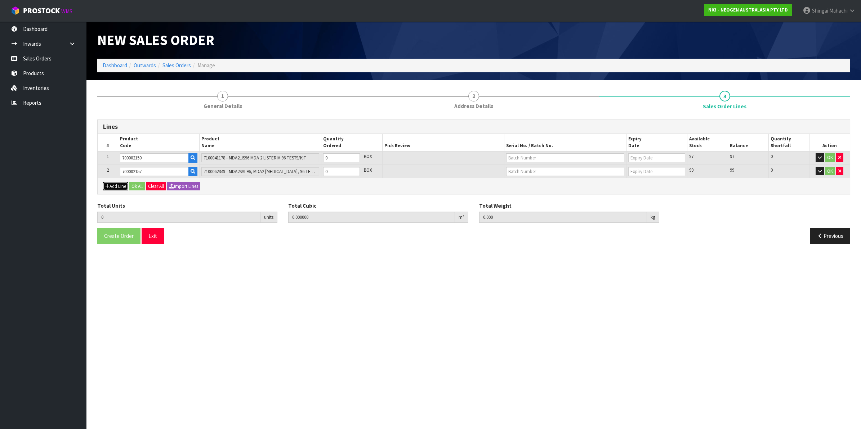
type input "0"
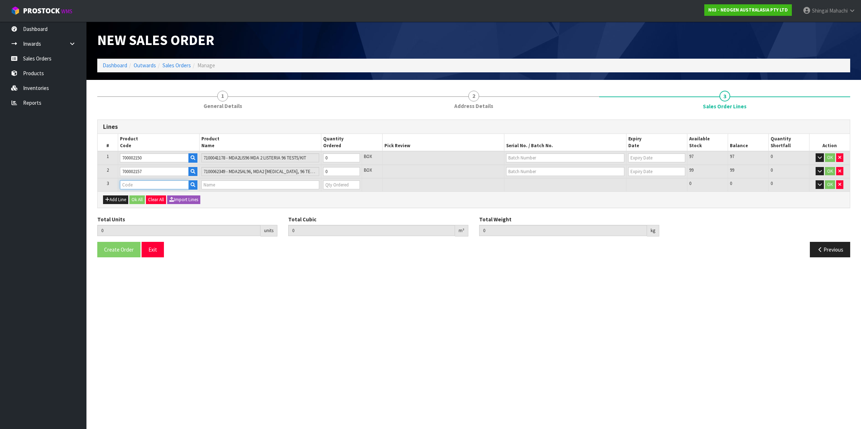
click at [134, 184] on input "text" at bounding box center [154, 184] width 69 height 9
paste input "700002257"
type input "700002257"
type input "0.000000"
type input "0.000"
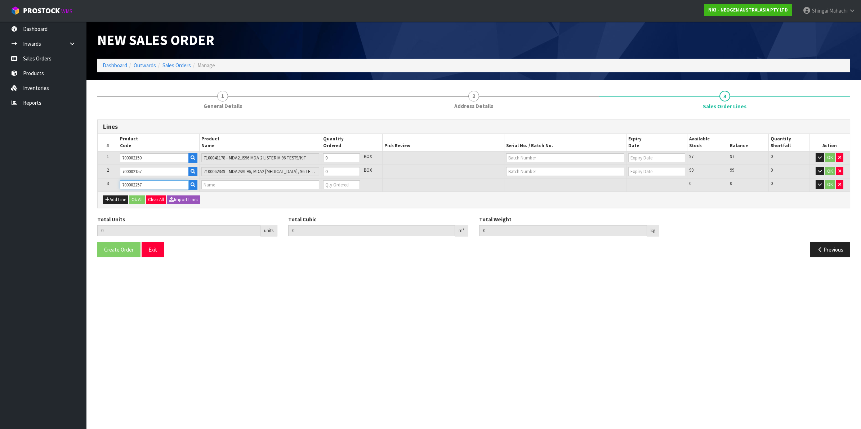
type input "7100104558 - MDA2CRO96 MDA2 CRONOBACTER 96 TESTS/KIT"
type input "0"
type input "700002257"
click at [286, 157] on tr "1 700002150 7100041178 - MDA2LIS96 MDA 2 LISTERIA 96 TESTS/KIT 0 BOX 97 97 0 OK" at bounding box center [474, 158] width 752 height 14
type input "2"
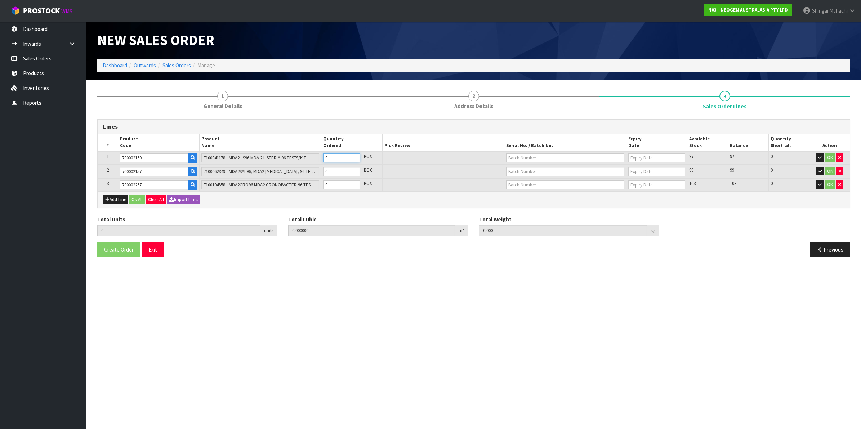
type input "0.003648"
type input "0.8"
type input "2"
click at [310, 172] on tr "2 700002157 7100062349 - MDA2SAL96, MDA2 [MEDICAL_DATA], 96 TESTS/KIT 0 BOX 99 …" at bounding box center [474, 172] width 752 height 14
type input "4"
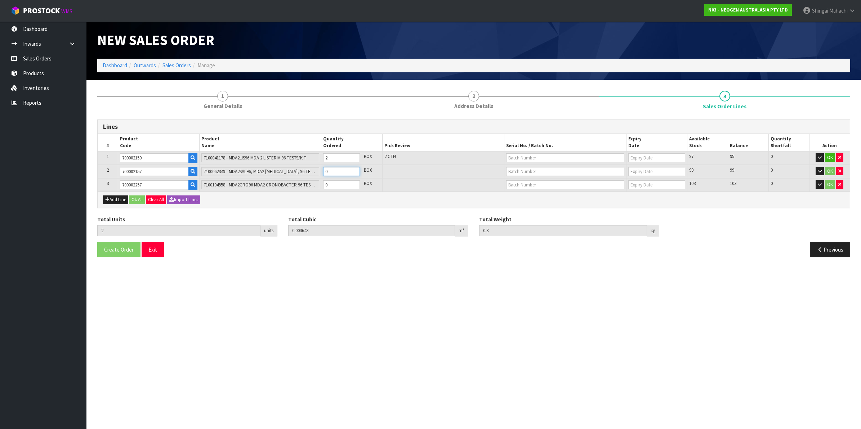
type input "0.007392"
type input "1.4"
type input "2"
click at [307, 186] on tr "3 700002257 7100104558 - MDA2CRO96 MDA2 CRONOBACTER 96 TESTS/KIT 0 BOX 103 103 …" at bounding box center [474, 184] width 752 height 13
type input "6"
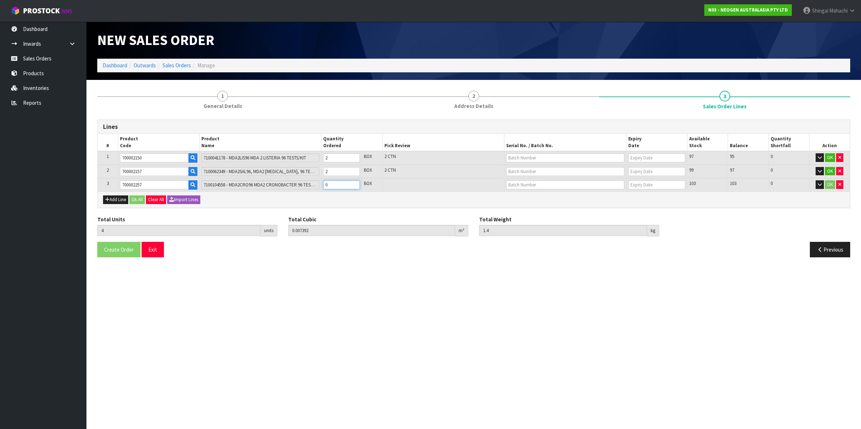
type input "0.011552"
type input "2.08"
type input "2"
click at [528, 153] on input "text" at bounding box center [565, 157] width 118 height 9
click at [527, 170] on link "3000030790" at bounding box center [534, 170] width 57 height 10
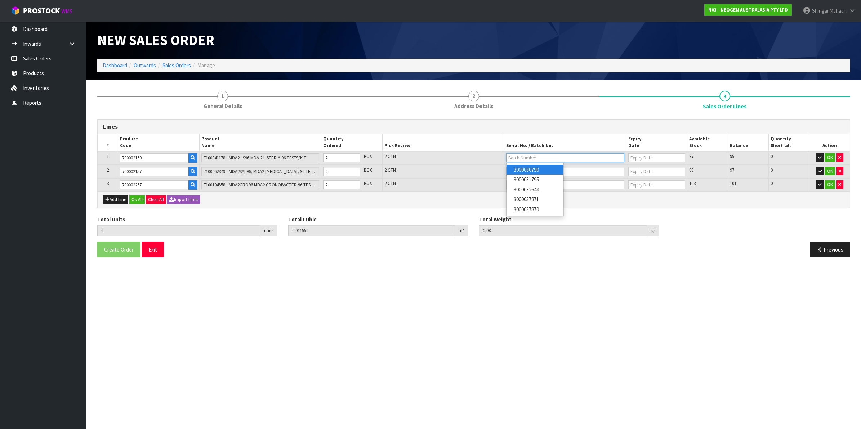
type input "3000030790"
type input "[DATE]"
click at [530, 168] on input "text" at bounding box center [565, 171] width 118 height 9
click at [536, 195] on link "3000032152" at bounding box center [534, 193] width 57 height 10
type input "3000032152"
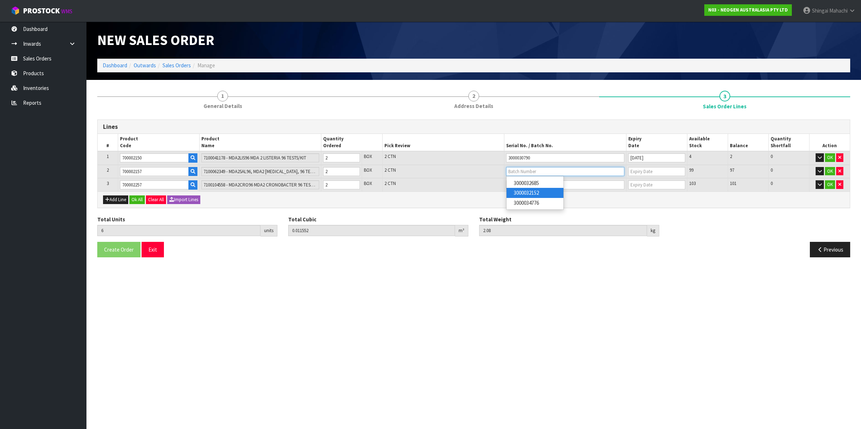
type input "[DATE]"
click at [512, 180] on input "text" at bounding box center [565, 184] width 118 height 9
click at [532, 197] on link "3000029750" at bounding box center [534, 197] width 57 height 10
type input "3000029750"
type input "[DATE]"
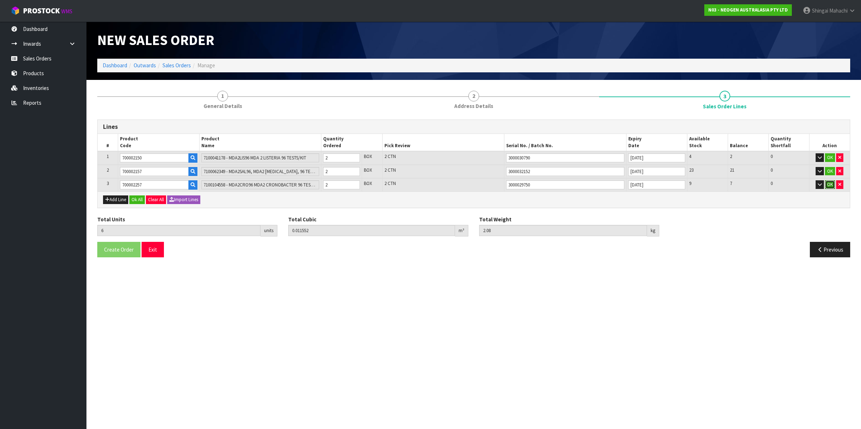
click at [826, 183] on button "OK" at bounding box center [830, 184] width 10 height 9
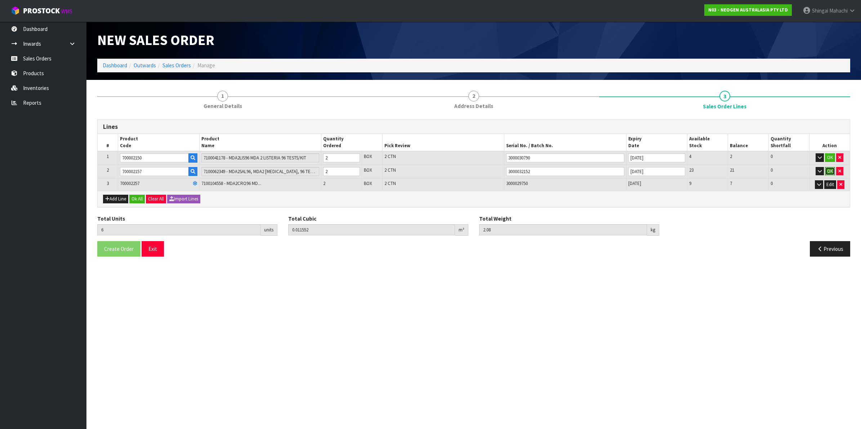
click at [827, 174] on button "OK" at bounding box center [830, 171] width 10 height 9
click at [827, 157] on button "OK" at bounding box center [830, 157] width 10 height 9
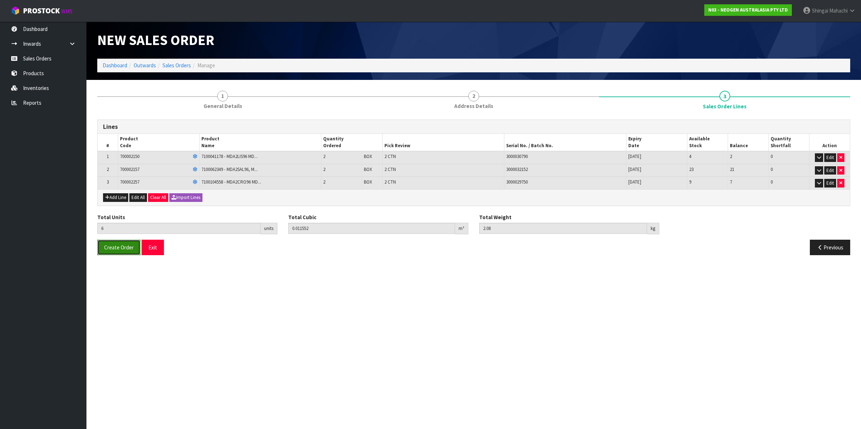
click at [125, 246] on span "Create Order" at bounding box center [119, 247] width 30 height 7
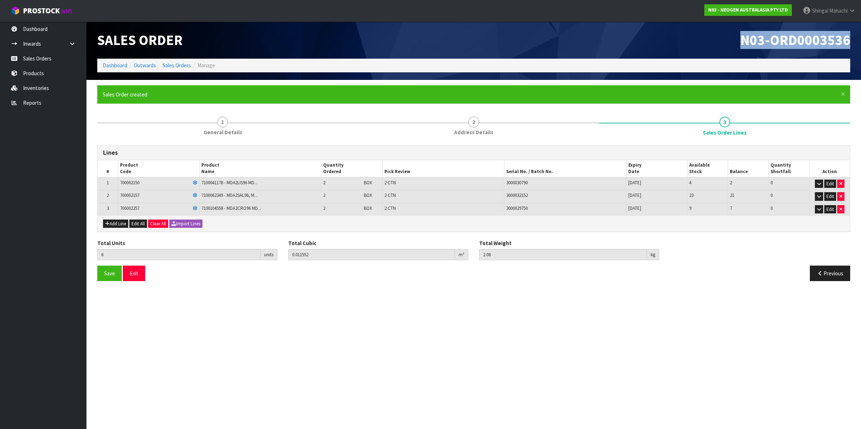
drag, startPoint x: 744, startPoint y: 44, endPoint x: 861, endPoint y: 41, distance: 117.5
click at [861, 41] on html "Toggle navigation ProStock WMS N03 - NEOGEN AUSTRALASIA PTY LTD [PERSON_NAME] L…" at bounding box center [430, 214] width 861 height 429
copy span "N03-ORD0003536"
click at [180, 67] on link "Sales Orders" at bounding box center [176, 65] width 28 height 7
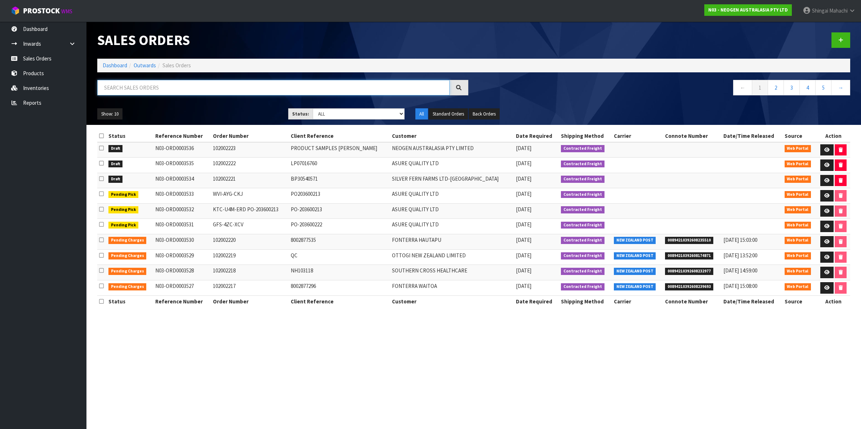
click at [119, 87] on input "text" at bounding box center [273, 87] width 352 height 15
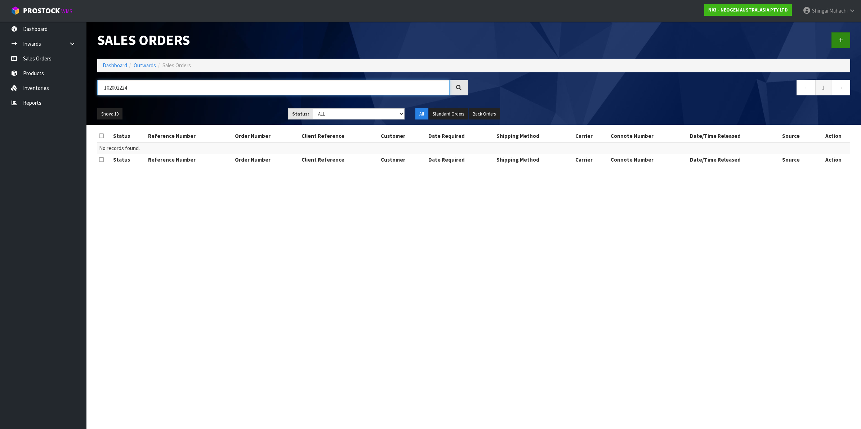
type input "102002224"
click at [841, 39] on icon at bounding box center [840, 39] width 5 height 5
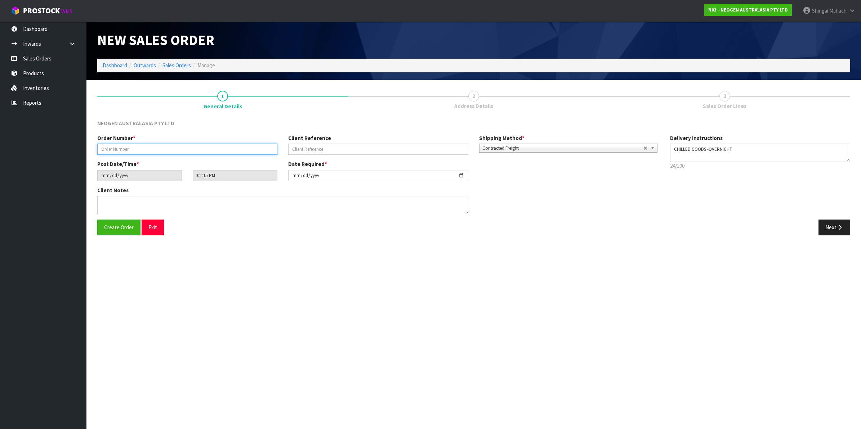
click at [134, 150] on input "text" at bounding box center [187, 149] width 180 height 11
click at [351, 256] on section "New Sales Order Dashboard Outwards Sales Orders Manage New Sales Order Dashboar…" at bounding box center [430, 214] width 861 height 429
click at [117, 148] on input "10200" at bounding box center [187, 149] width 180 height 11
type input "102002224"
click at [315, 152] on input "text" at bounding box center [378, 149] width 180 height 11
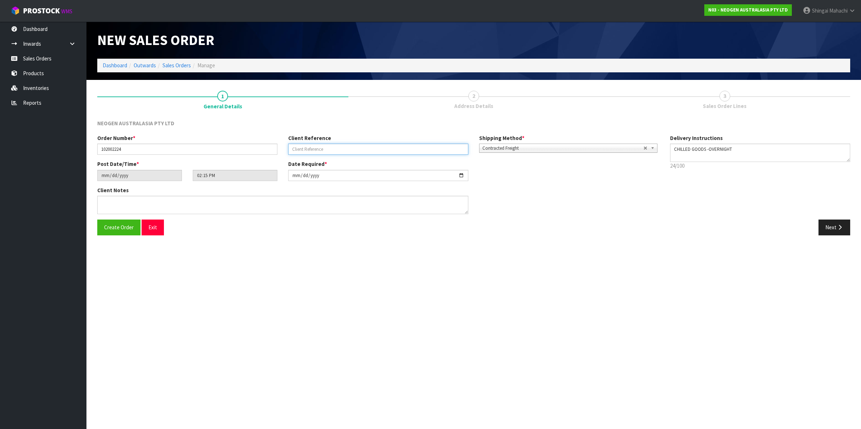
paste input "PO119175"
type input "PO119175"
click at [460, 173] on input "[DATE]" at bounding box center [378, 175] width 180 height 11
type input "[DATE]"
click at [107, 200] on textarea at bounding box center [282, 205] width 371 height 18
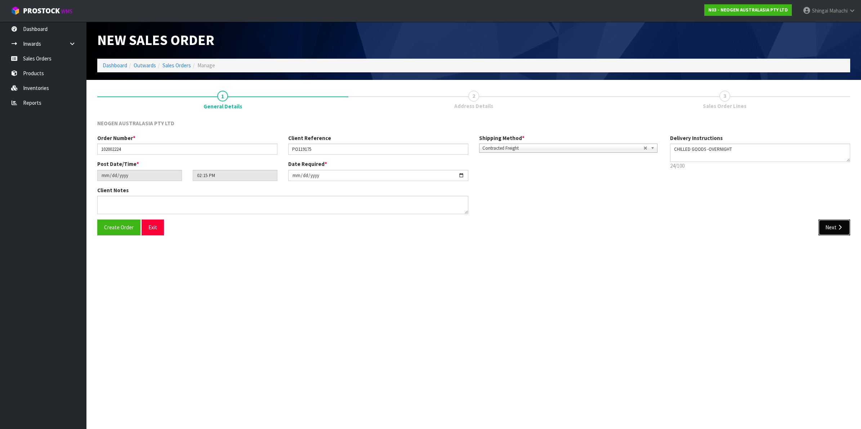
drag, startPoint x: 833, startPoint y: 225, endPoint x: 812, endPoint y: 230, distance: 21.1
click at [813, 229] on div "Next" at bounding box center [665, 227] width 382 height 15
click at [839, 226] on icon "button" at bounding box center [839, 227] width 7 height 5
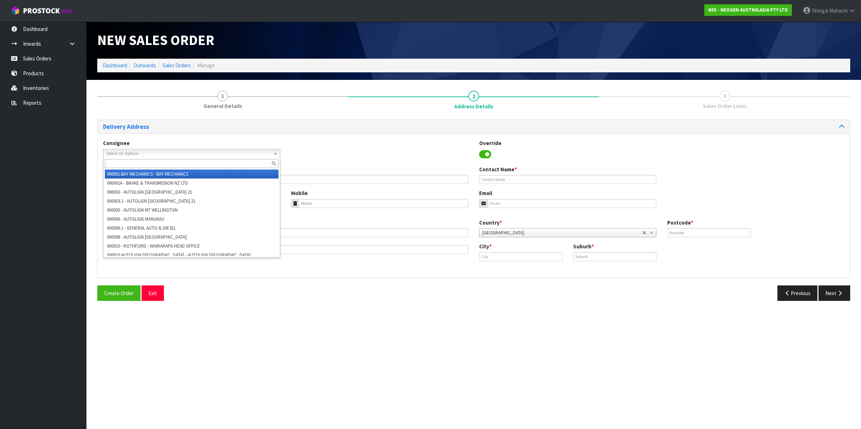
click at [114, 150] on span "Select an Option" at bounding box center [188, 153] width 164 height 9
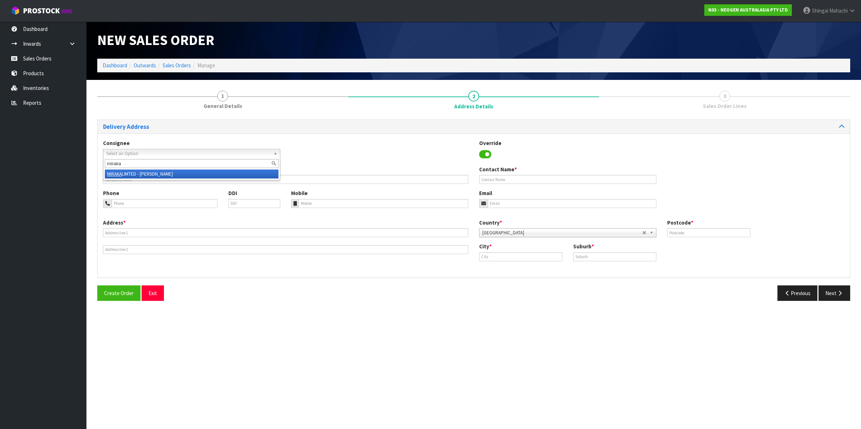
type input "miraka"
click at [139, 174] on li "MIRAKA LIMTED - [PERSON_NAME]" at bounding box center [192, 174] width 174 height 9
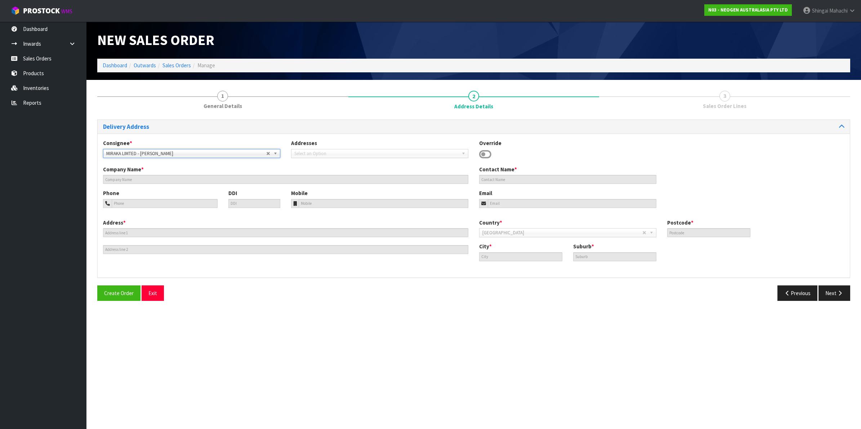
type input "[PERSON_NAME]"
type input "ATT: [PERSON_NAME] / QUALITY TEAM"
type input "[STREET_ADDRESS]"
type input "3377"
type input "Atiamuri"
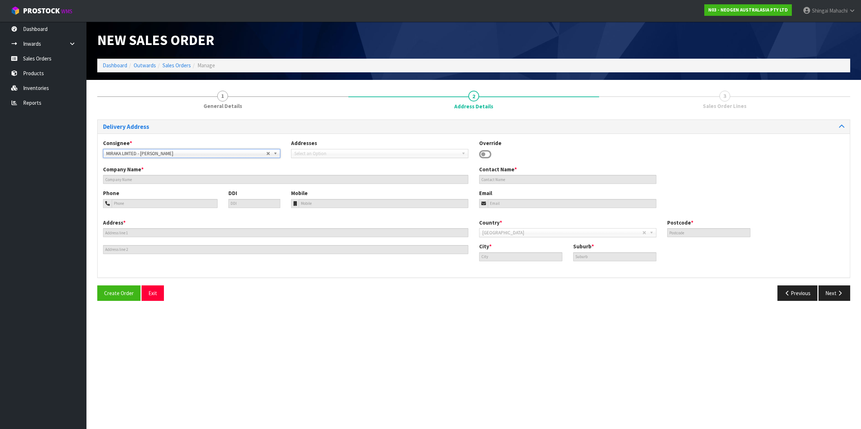
type input "MOKAI"
click at [826, 291] on button "Next" at bounding box center [834, 293] width 32 height 15
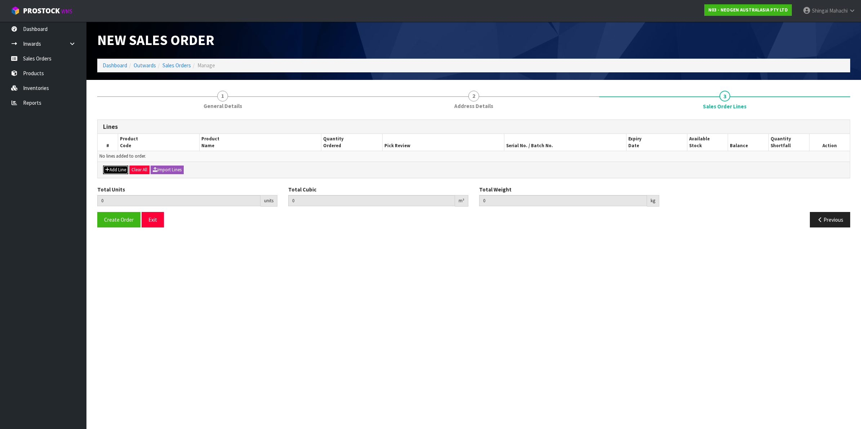
click at [118, 174] on button "Add Line" at bounding box center [115, 170] width 25 height 9
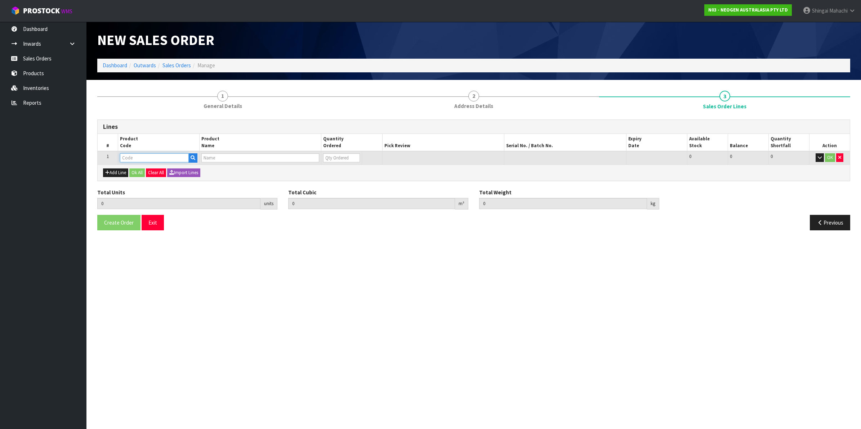
click at [144, 157] on input "text" at bounding box center [154, 157] width 69 height 9
click at [131, 150] on th "Product Code" at bounding box center [158, 142] width 81 height 17
click at [131, 156] on input "text" at bounding box center [154, 157] width 69 height 9
paste input "700002207"
type input "700002207"
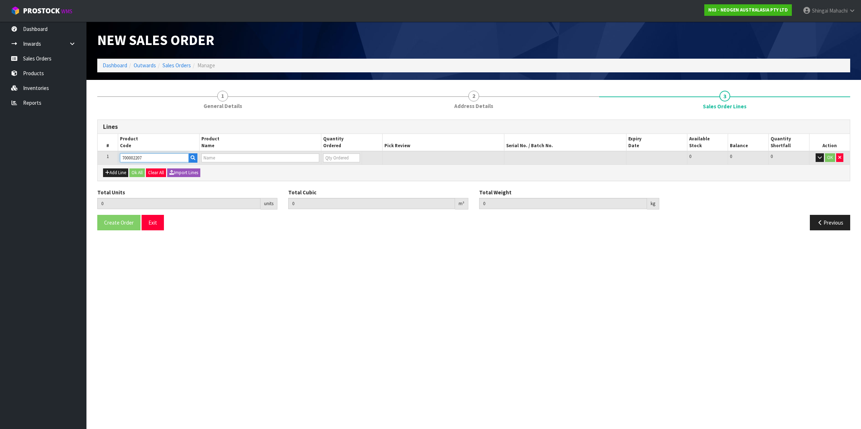
type input "0.000000"
type input "0.000"
type input "7100067519 - UXL100 CLEAN-TRACE SURF ATP 100EA/PK"
type input "0"
type input "700002207"
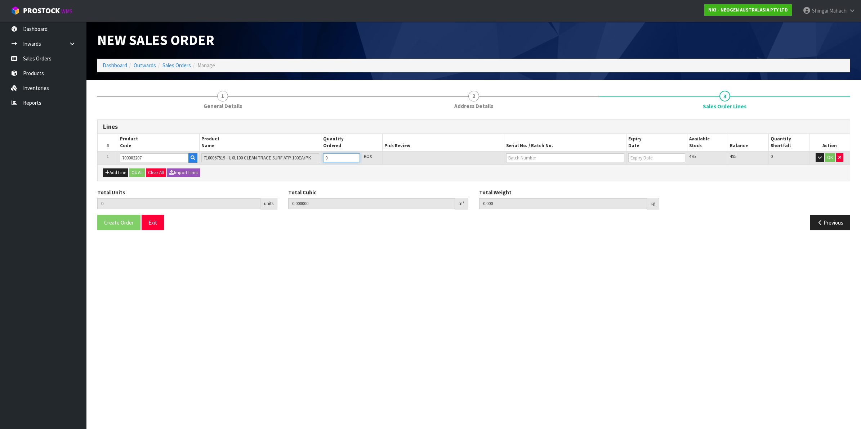
drag, startPoint x: 330, startPoint y: 153, endPoint x: 321, endPoint y: 157, distance: 8.9
click at [321, 157] on td "0" at bounding box center [341, 157] width 41 height 13
type input "5"
type input "0.03248"
type input "4.8"
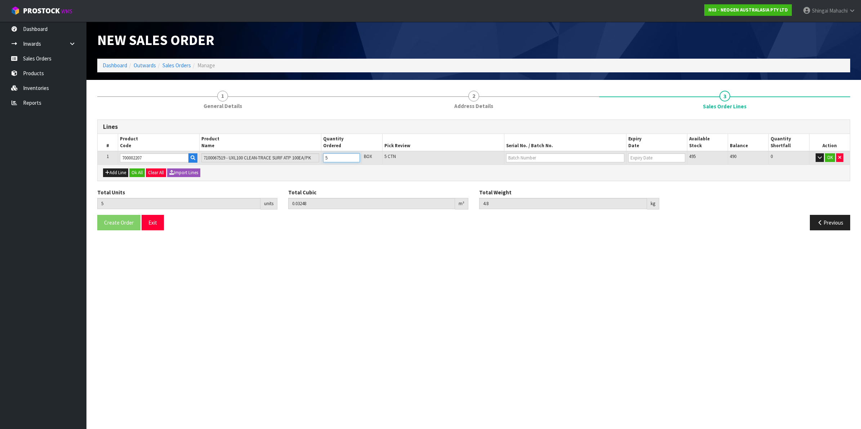
type input "5"
click at [525, 159] on input "text" at bounding box center [565, 157] width 118 height 9
click at [537, 173] on link "3000033292" at bounding box center [534, 170] width 57 height 10
type input "3000033292"
type input "[DATE]"
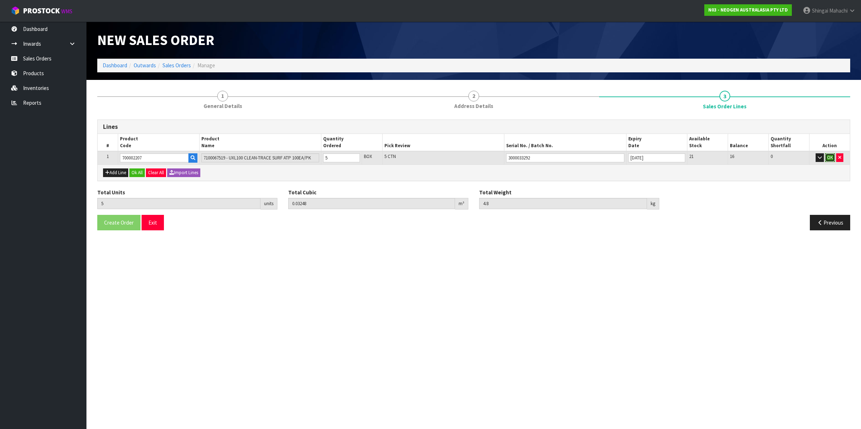
click at [830, 159] on button "OK" at bounding box center [830, 157] width 10 height 9
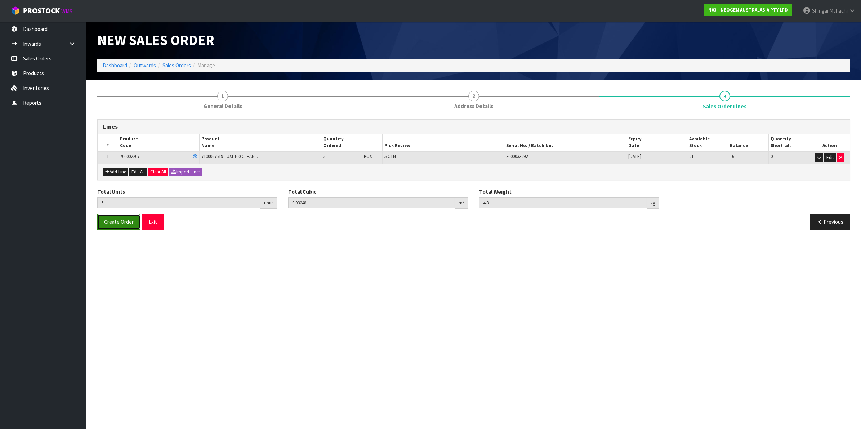
click at [119, 227] on button "Create Order" at bounding box center [118, 221] width 43 height 15
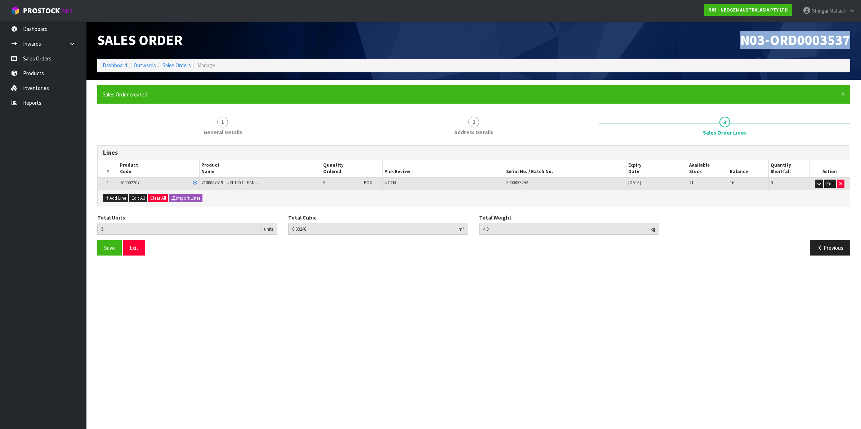
drag, startPoint x: 740, startPoint y: 39, endPoint x: 856, endPoint y: 39, distance: 116.0
click at [856, 39] on header "Sales Order N03-ORD0003537 Dashboard Outwards Sales Orders Manage" at bounding box center [473, 51] width 775 height 58
copy span "N03-ORD0003537"
click at [822, 246] on button "Previous" at bounding box center [830, 247] width 40 height 15
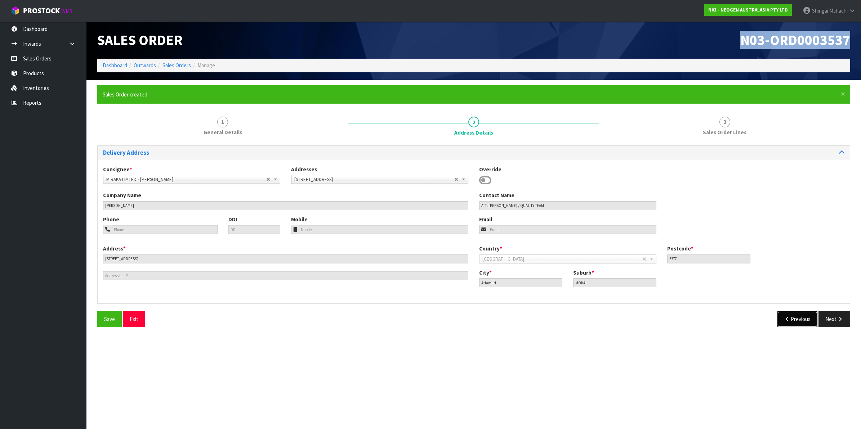
click at [797, 320] on button "Previous" at bounding box center [797, 319] width 40 height 15
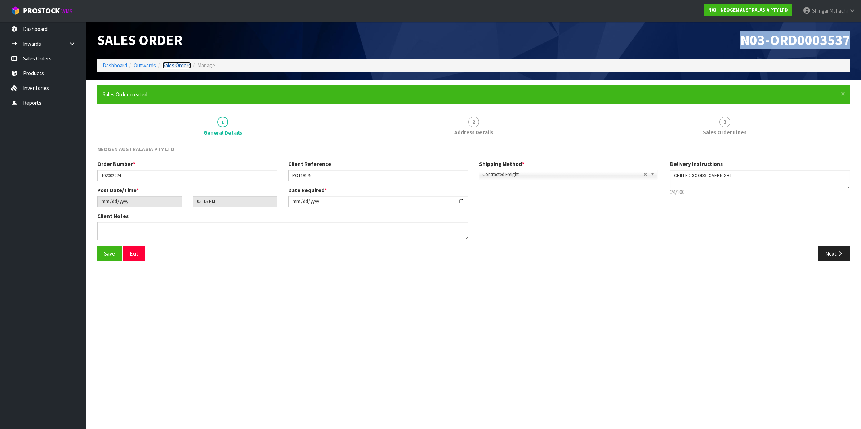
click at [172, 62] on link "Sales Orders" at bounding box center [176, 65] width 28 height 7
